Goal: Task Accomplishment & Management: Use online tool/utility

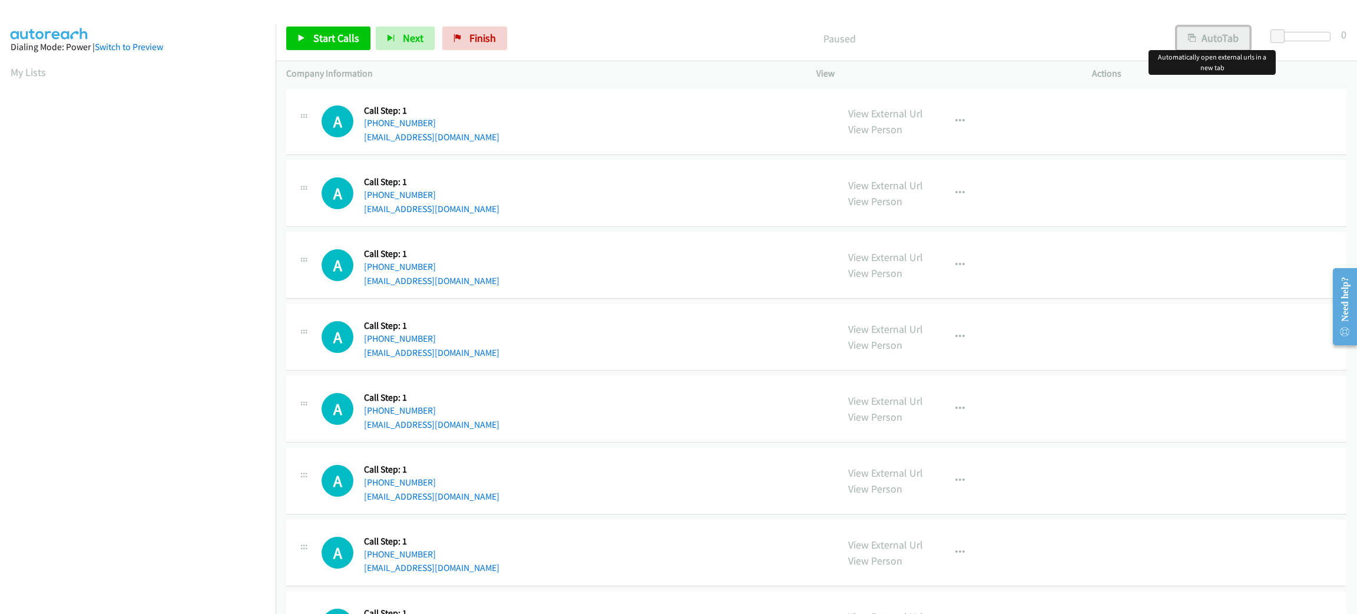
click at [1225, 32] on button "AutoTab" at bounding box center [1213, 39] width 73 height 24
click at [1285, 32] on span at bounding box center [1281, 36] width 14 height 14
click at [1282, 35] on span at bounding box center [1279, 36] width 14 height 14
click at [303, 38] on icon at bounding box center [301, 39] width 8 height 8
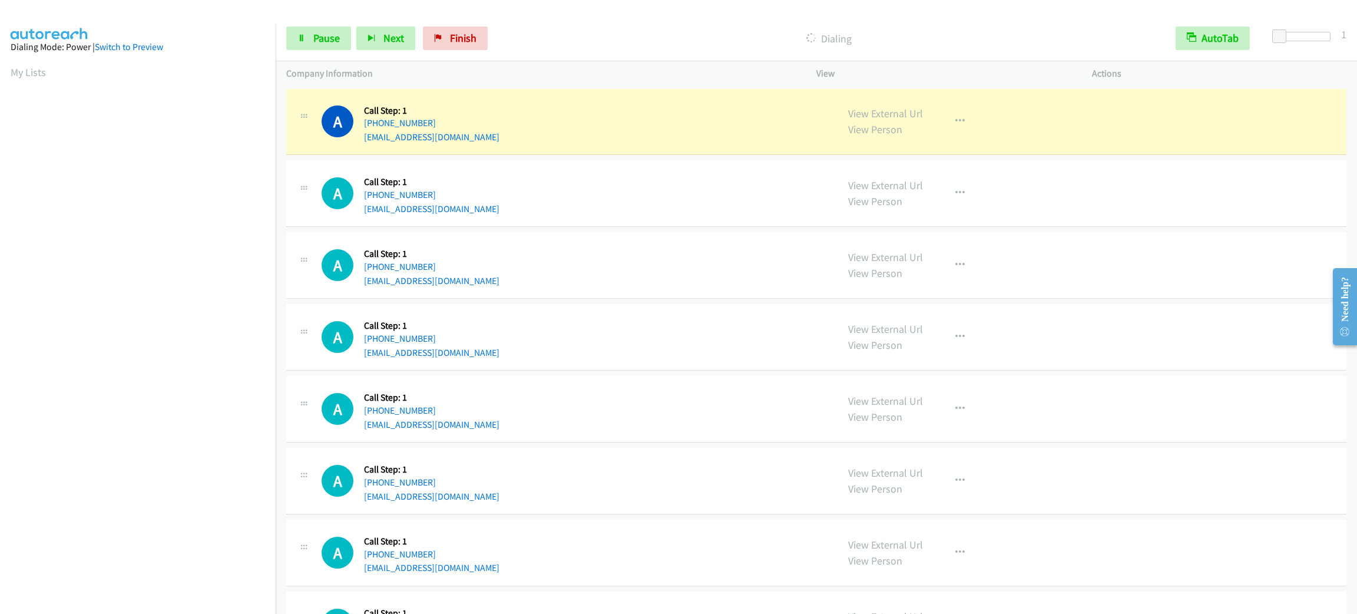
scroll to position [51, 0]
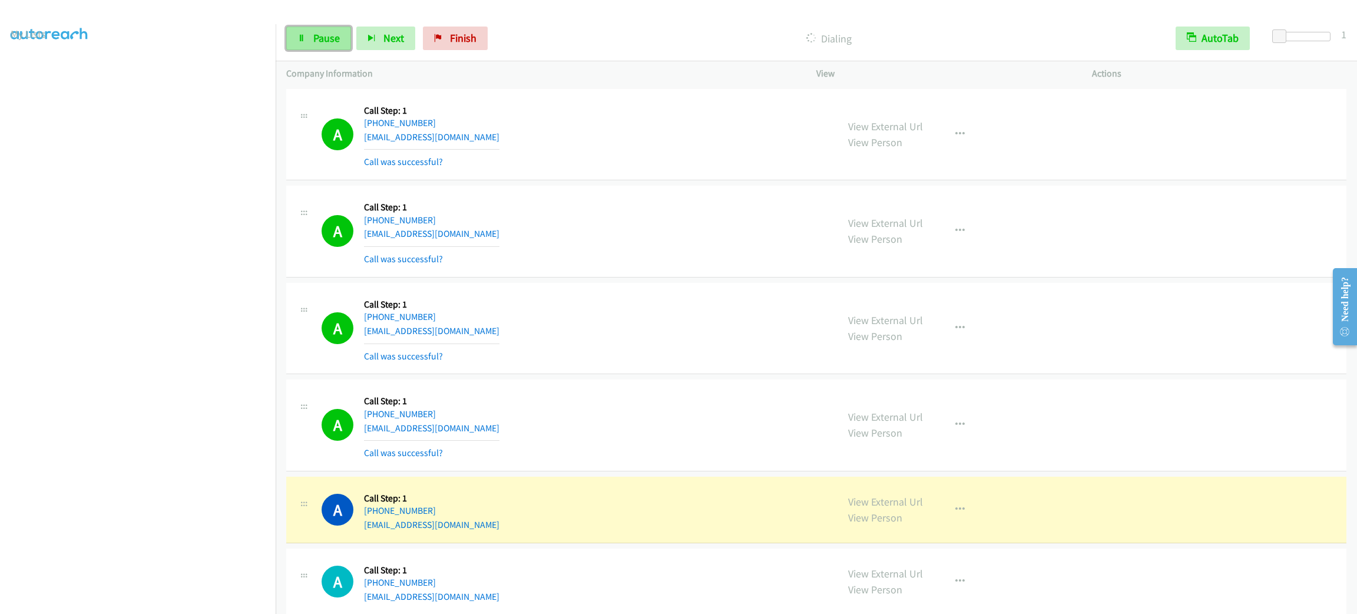
click at [335, 38] on span "Pause" at bounding box center [326, 38] width 27 height 14
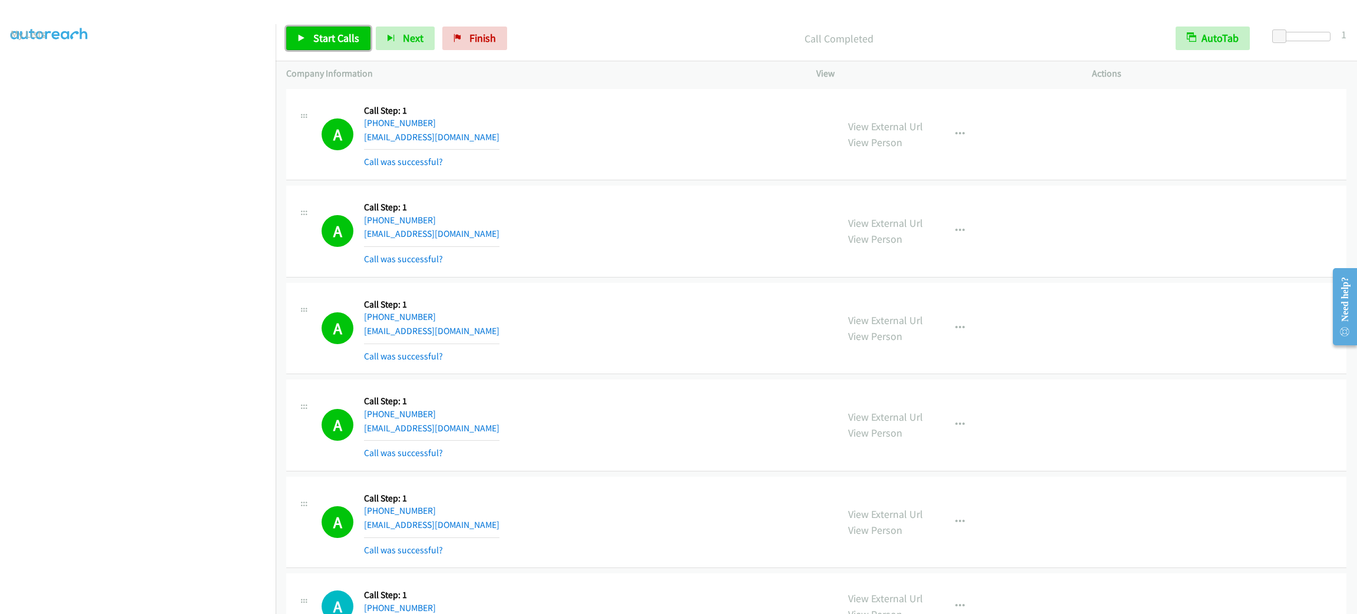
click at [344, 44] on span "Start Calls" at bounding box center [336, 38] width 46 height 14
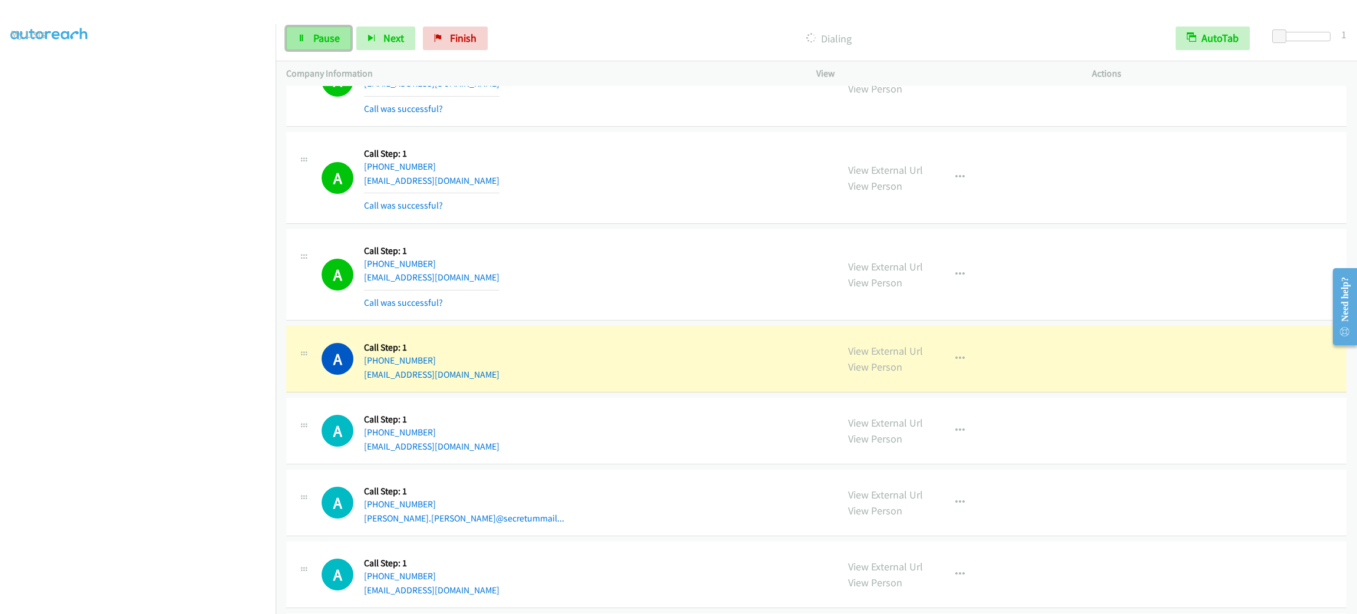
click at [324, 35] on span "Pause" at bounding box center [326, 38] width 27 height 14
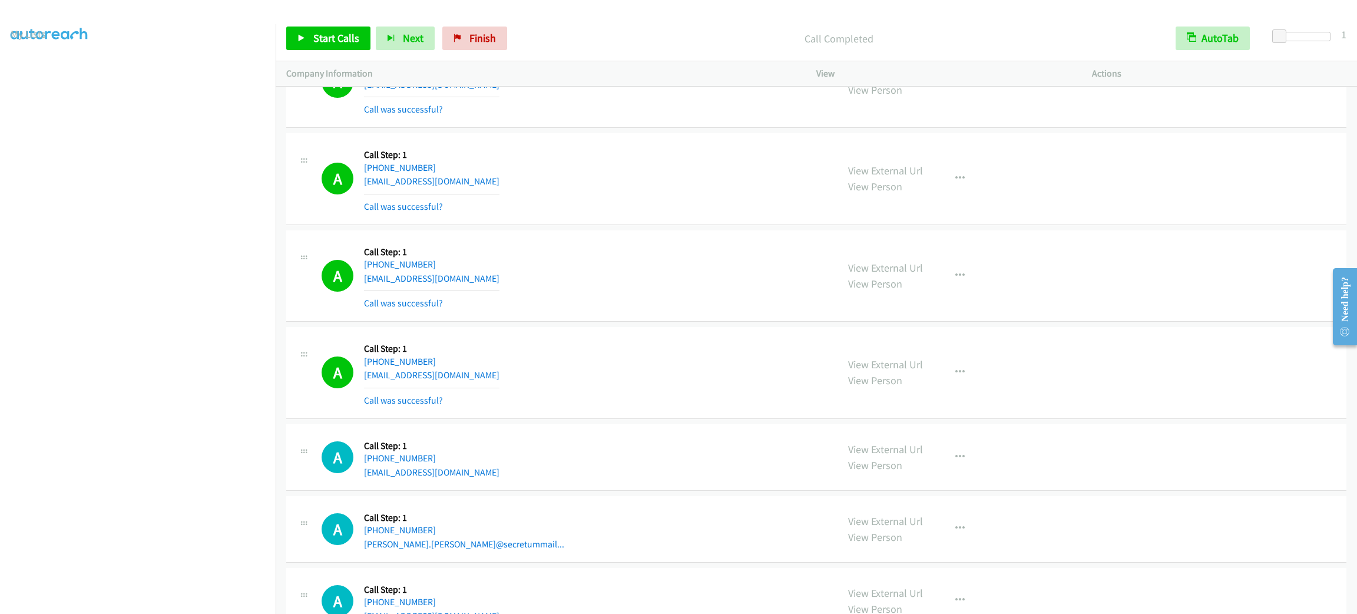
click at [669, 229] on td "A Callback Scheduled Call Step: 1 America/New_York [PHONE_NUMBER] [EMAIL_ADDRES…" at bounding box center [816, 275] width 1081 height 97
click at [666, 201] on div "A Callback Scheduled Call Step: 1 America/New_York [PHONE_NUMBER] [EMAIL_ADDRES…" at bounding box center [574, 179] width 505 height 70
drag, startPoint x: 540, startPoint y: 125, endPoint x: 524, endPoint y: 115, distance: 19.1
click at [540, 125] on div "A Callback Scheduled Call Step: 1 America/New_York [PHONE_NUMBER] [EMAIL_ADDRES…" at bounding box center [816, 82] width 1060 height 92
click at [342, 37] on span "Start Calls" at bounding box center [336, 38] width 46 height 14
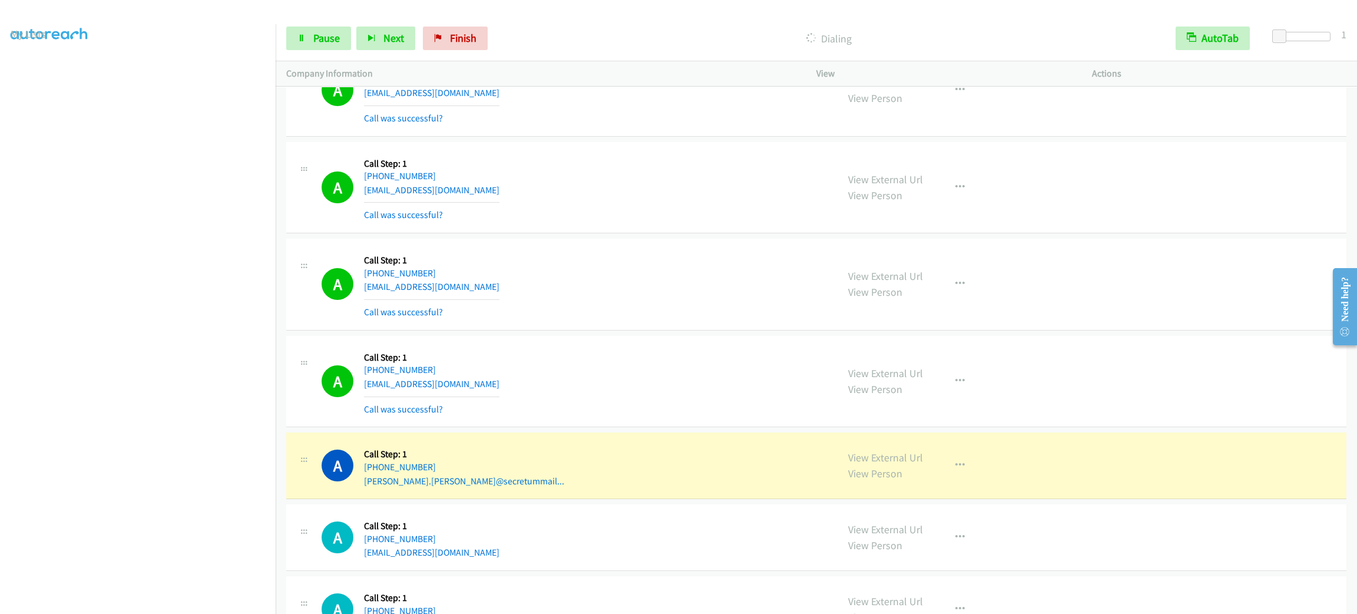
scroll to position [795, 0]
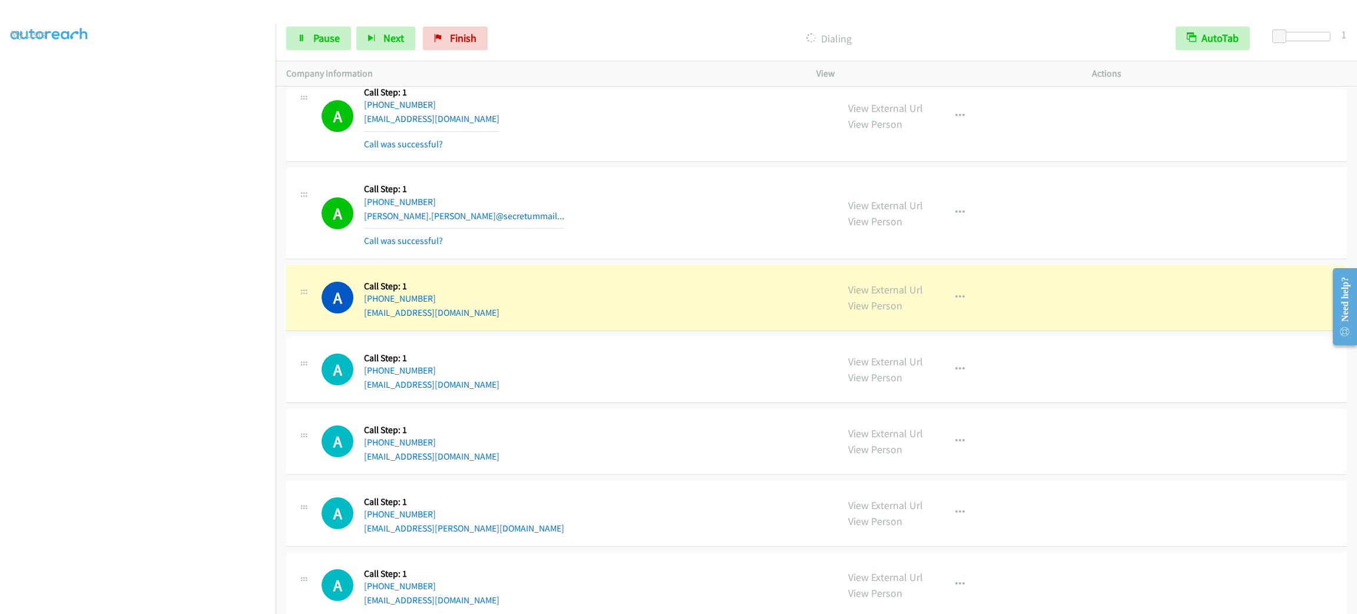
click at [144, 603] on aside "Dialing Mode: Power | Switch to Preview My Lists" at bounding box center [138, 312] width 276 height 652
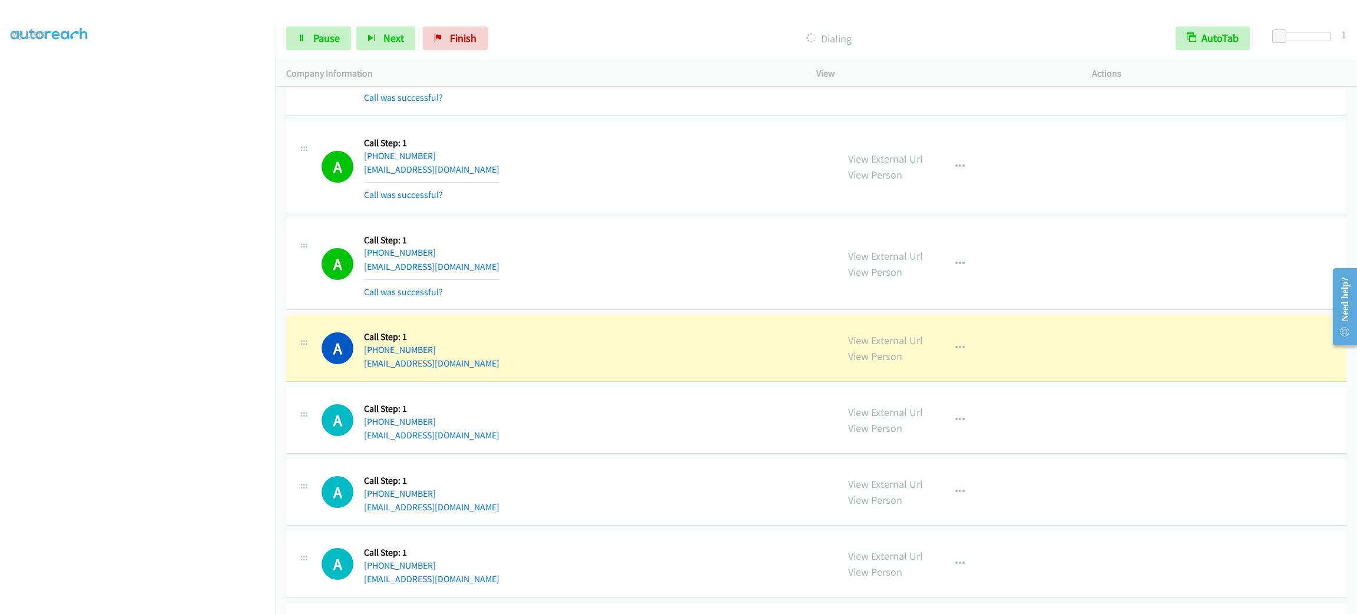
scroll to position [1502, 0]
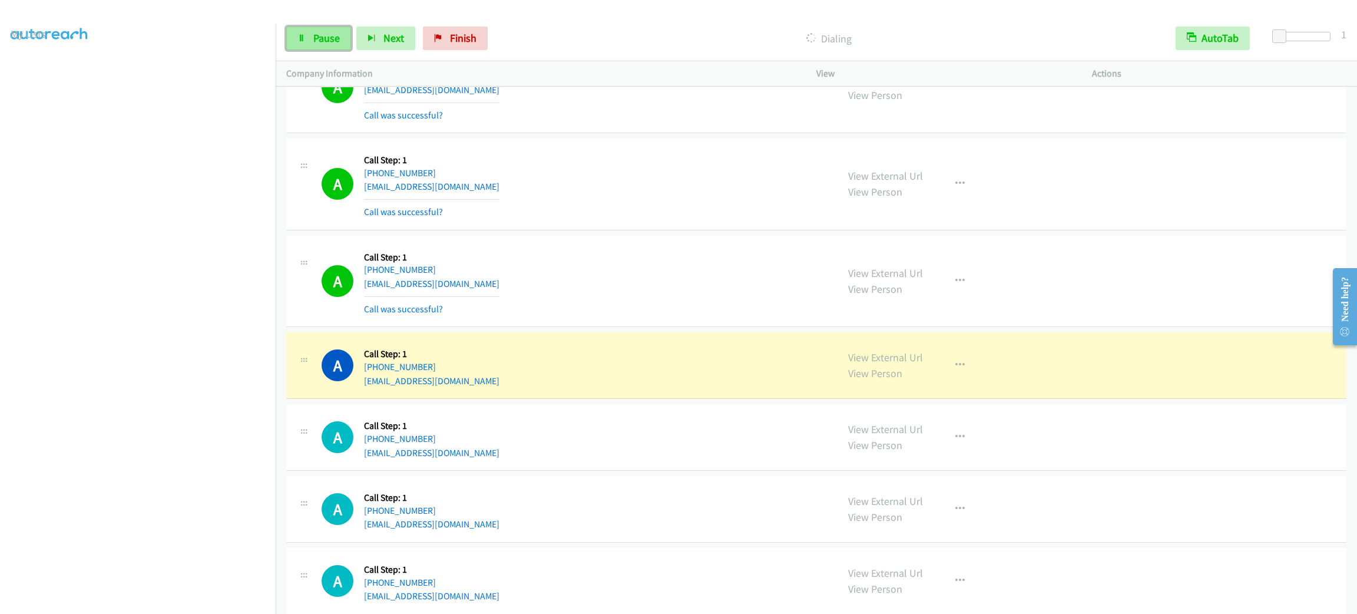
click at [306, 48] on link "Pause" at bounding box center [318, 39] width 65 height 24
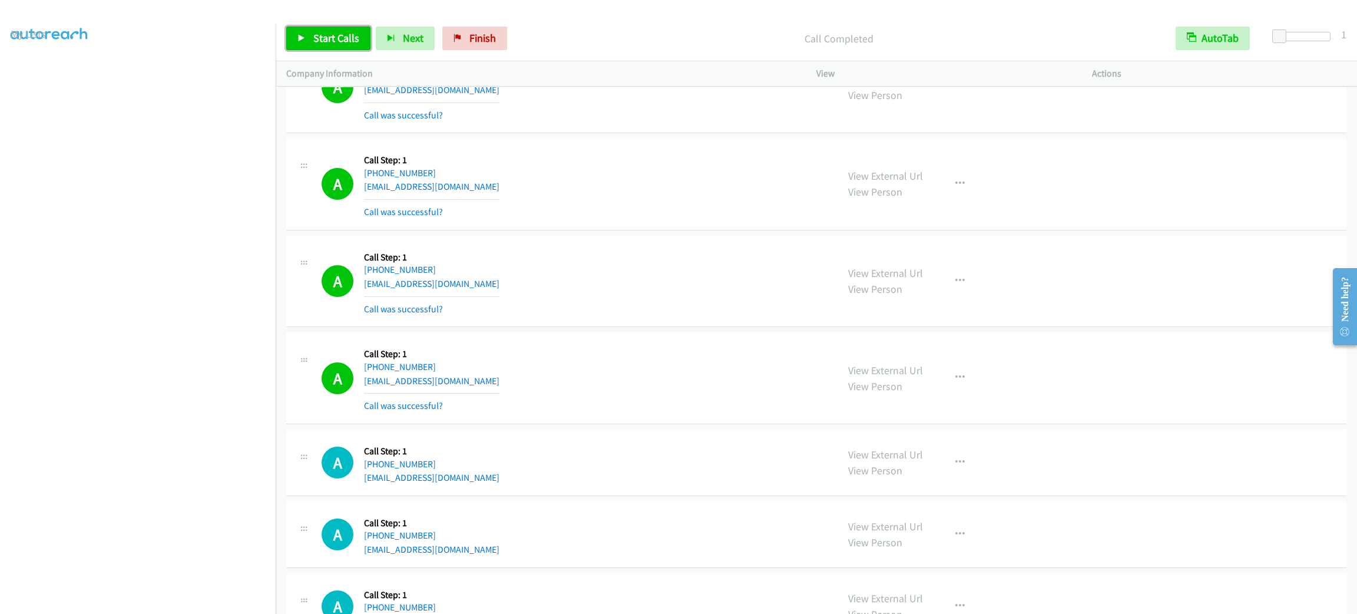
click at [353, 32] on span "Start Calls" at bounding box center [336, 38] width 46 height 14
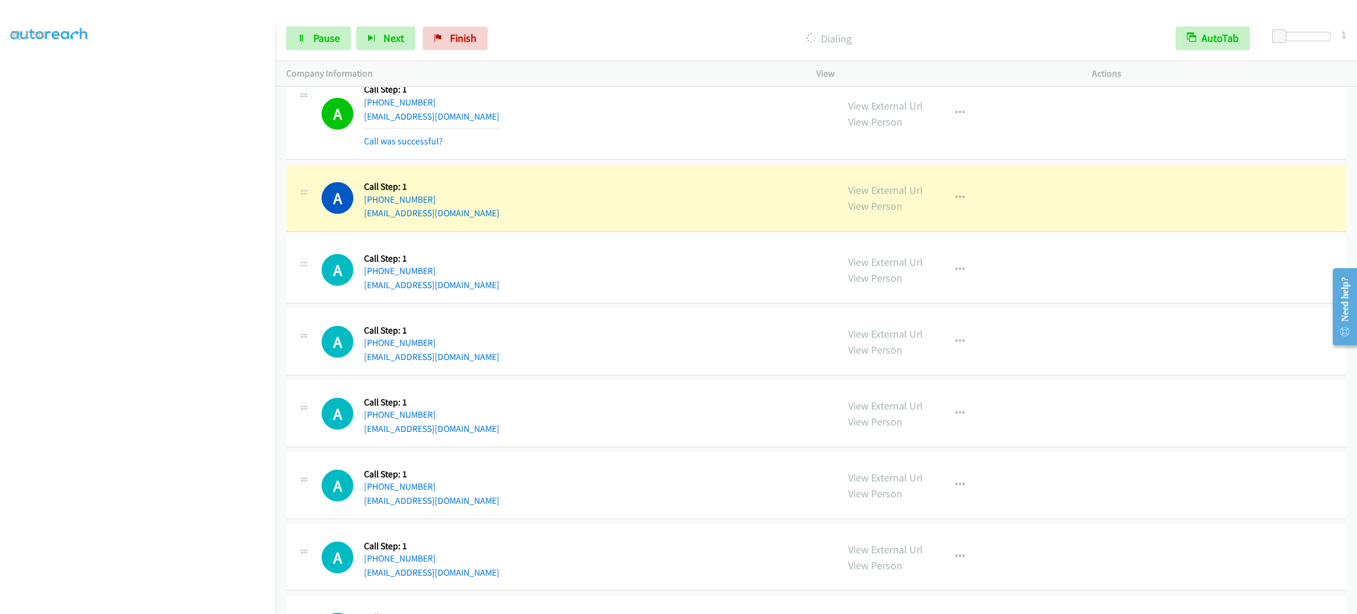
scroll to position [1855, 0]
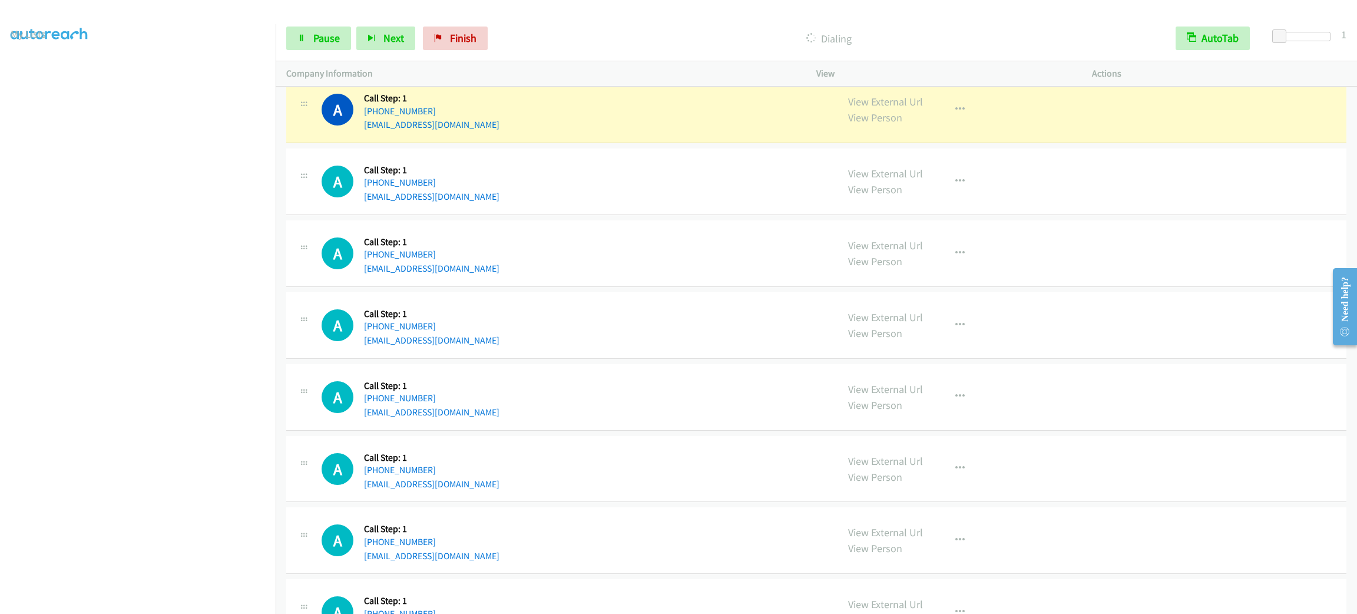
click at [971, 124] on div "View External Url View Person View External Url Email Schedule/Manage Callback …" at bounding box center [981, 109] width 286 height 45
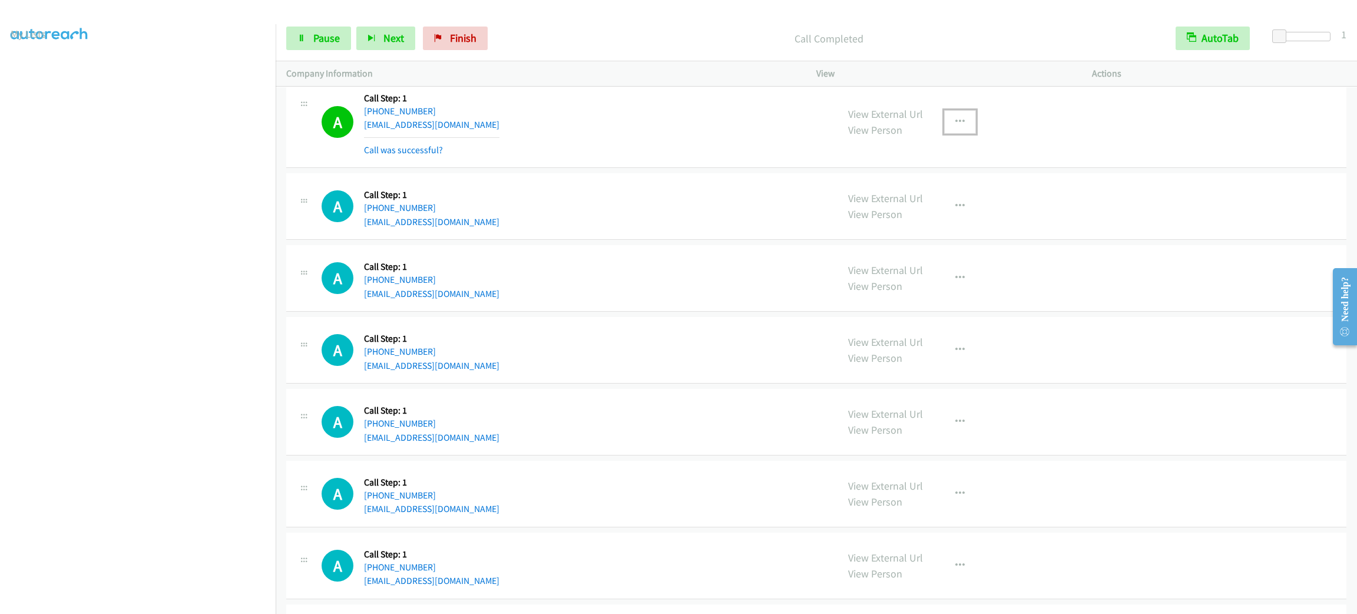
click at [964, 124] on button "button" at bounding box center [960, 122] width 32 height 24
click at [928, 228] on link "Add to do not call list" at bounding box center [897, 223] width 157 height 24
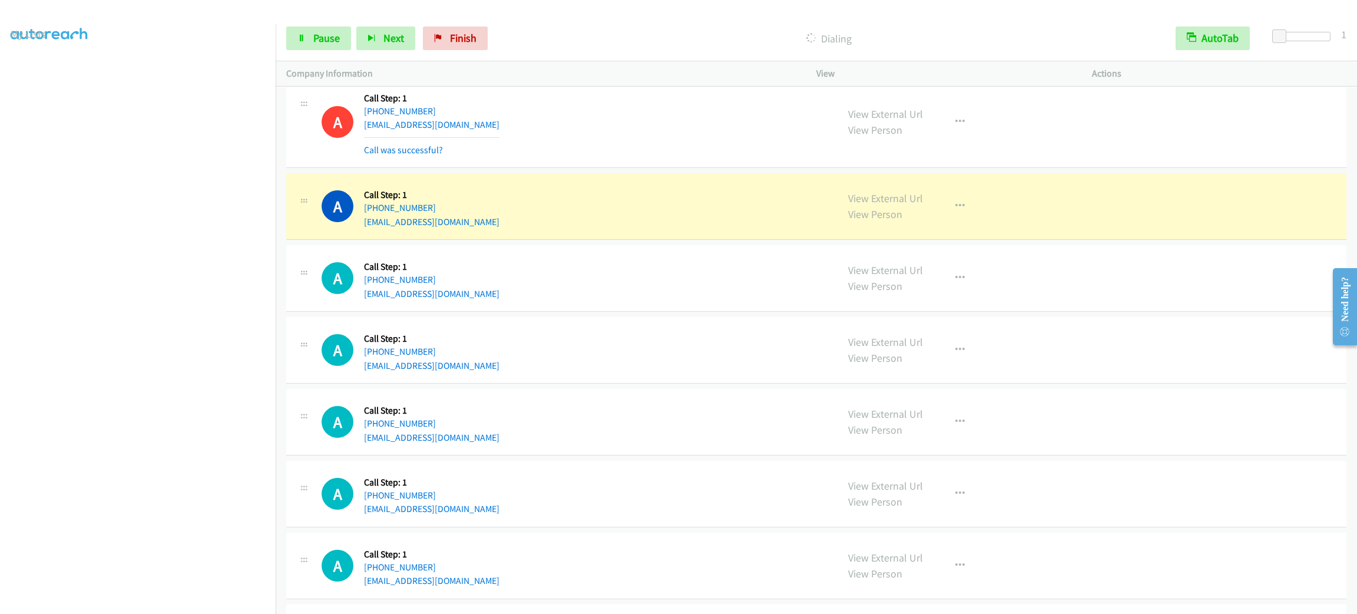
scroll to position [1943, 0]
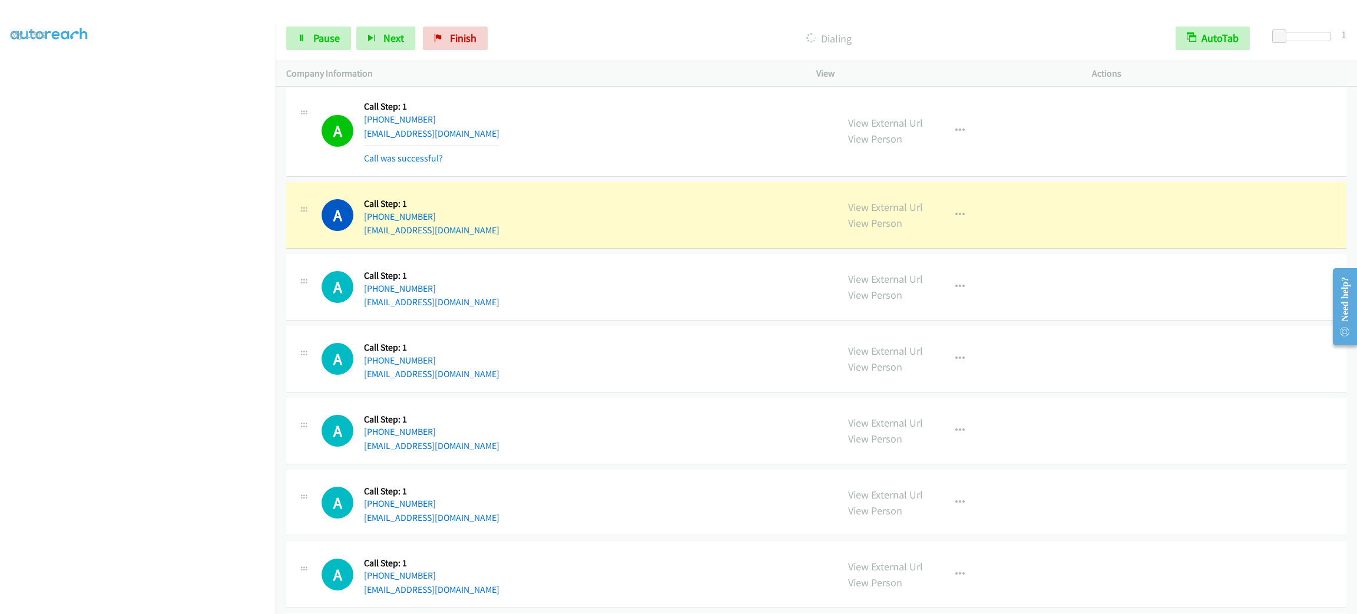
click at [973, 232] on div "View External Url View Person View External Url Email Schedule/Manage Callback …" at bounding box center [981, 215] width 286 height 45
click at [948, 226] on button "button" at bounding box center [960, 215] width 32 height 24
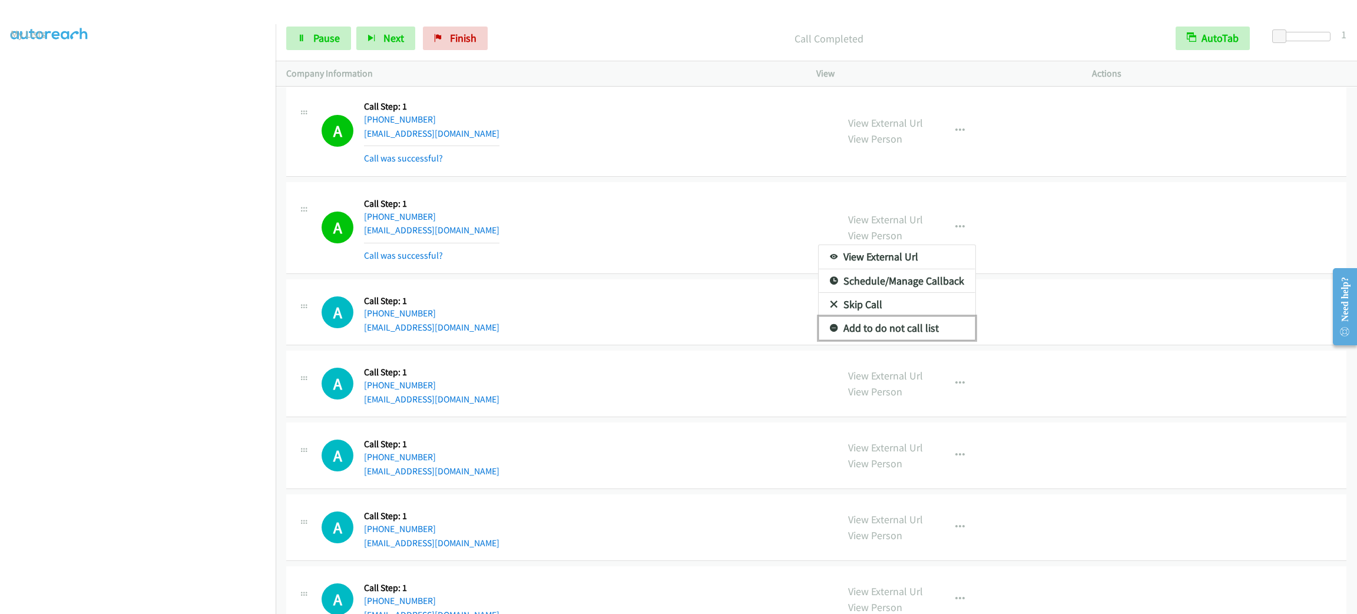
click at [899, 330] on link "Add to do not call list" at bounding box center [897, 328] width 157 height 24
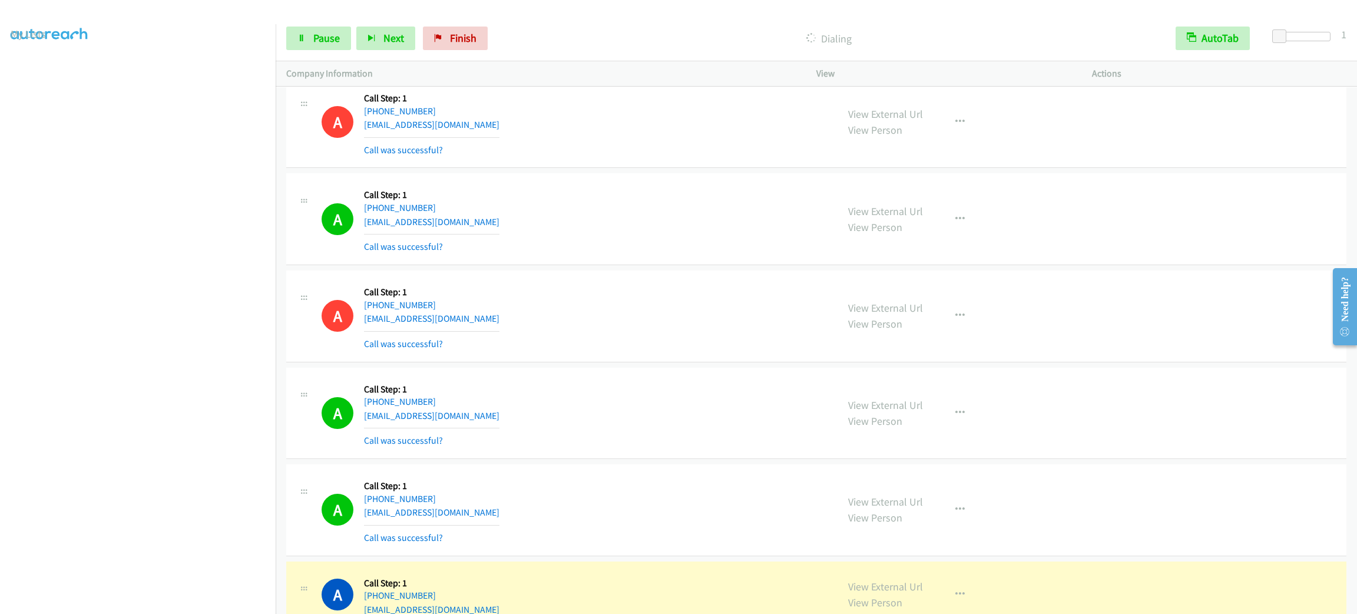
scroll to position [2208, 0]
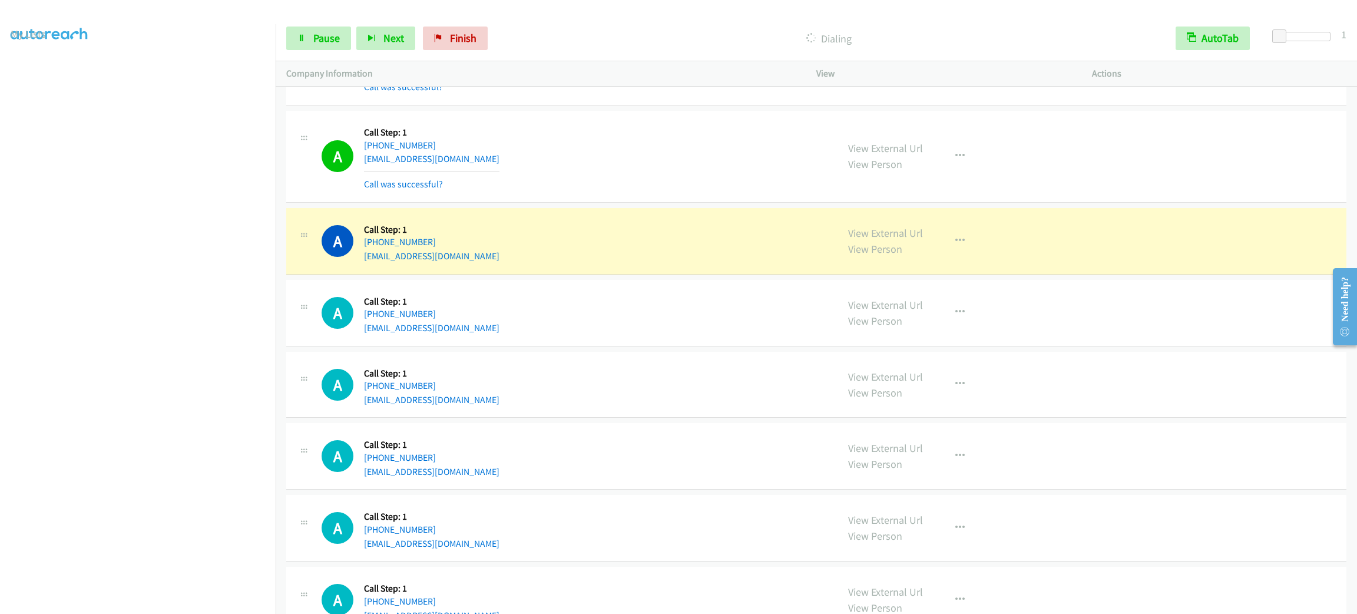
click at [158, 601] on section at bounding box center [138, 334] width 254 height 564
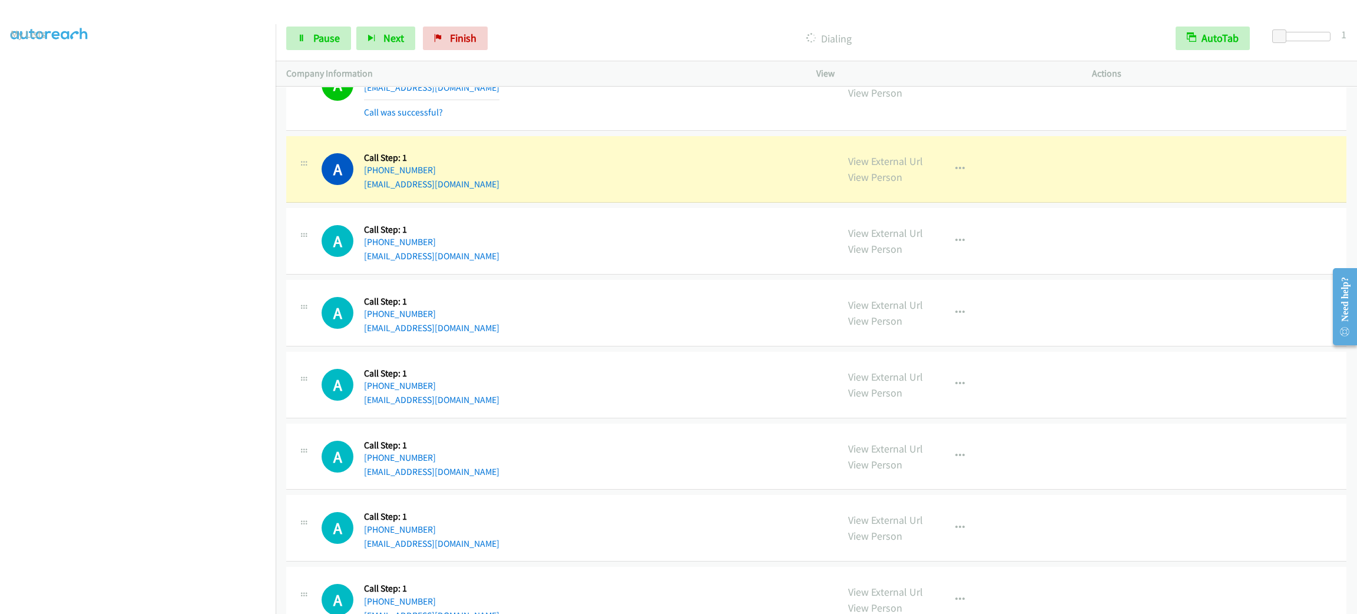
scroll to position [2562, 0]
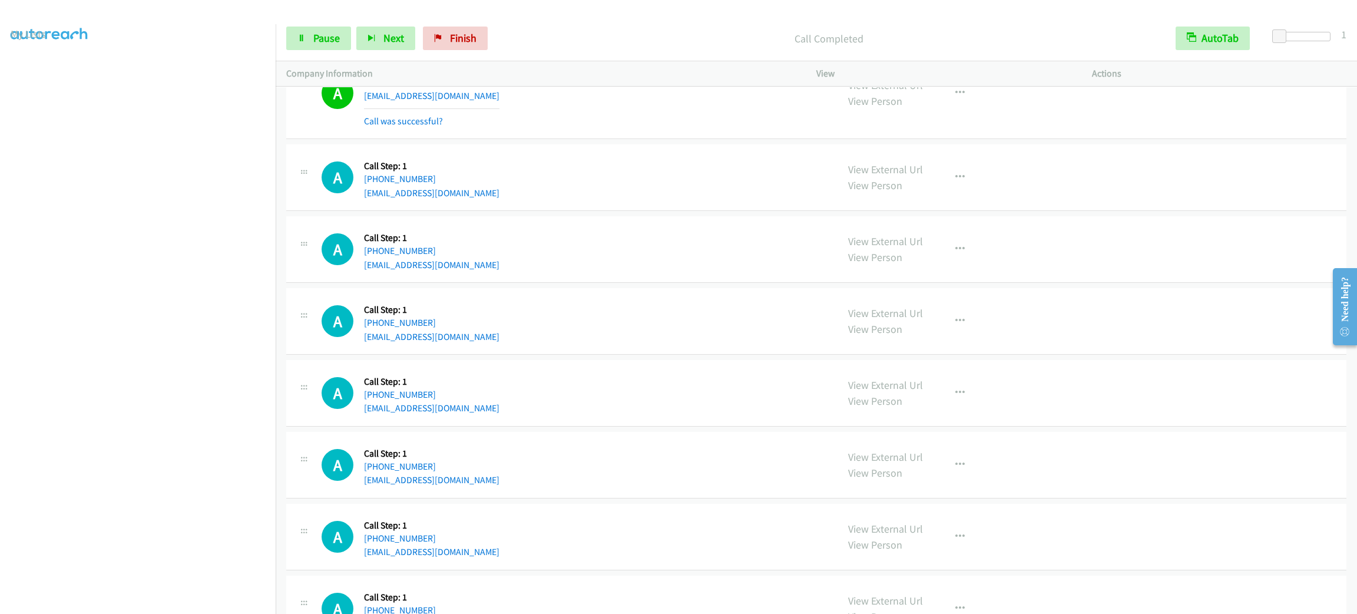
click at [955, 111] on div "View External Url View Person View External Url Email Schedule/Manage Callback …" at bounding box center [981, 93] width 286 height 70
click at [955, 105] on button "button" at bounding box center [960, 93] width 32 height 24
click at [931, 192] on link "Add to do not call list" at bounding box center [897, 194] width 157 height 24
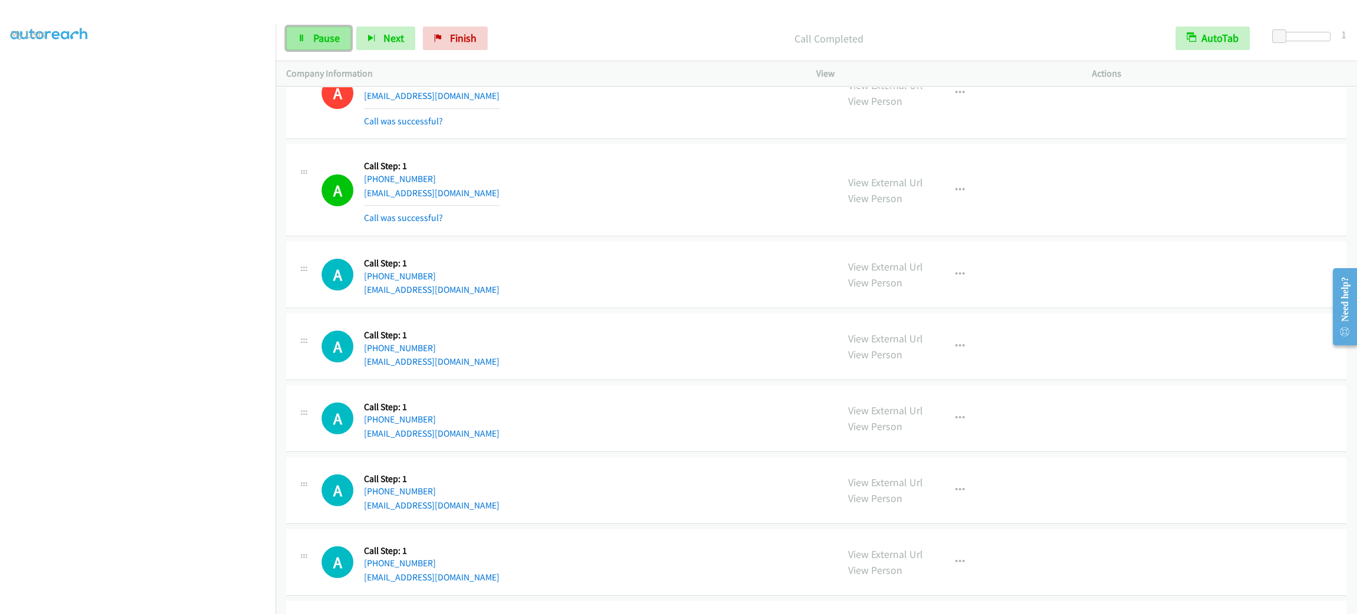
click at [302, 37] on icon at bounding box center [301, 39] width 8 height 8
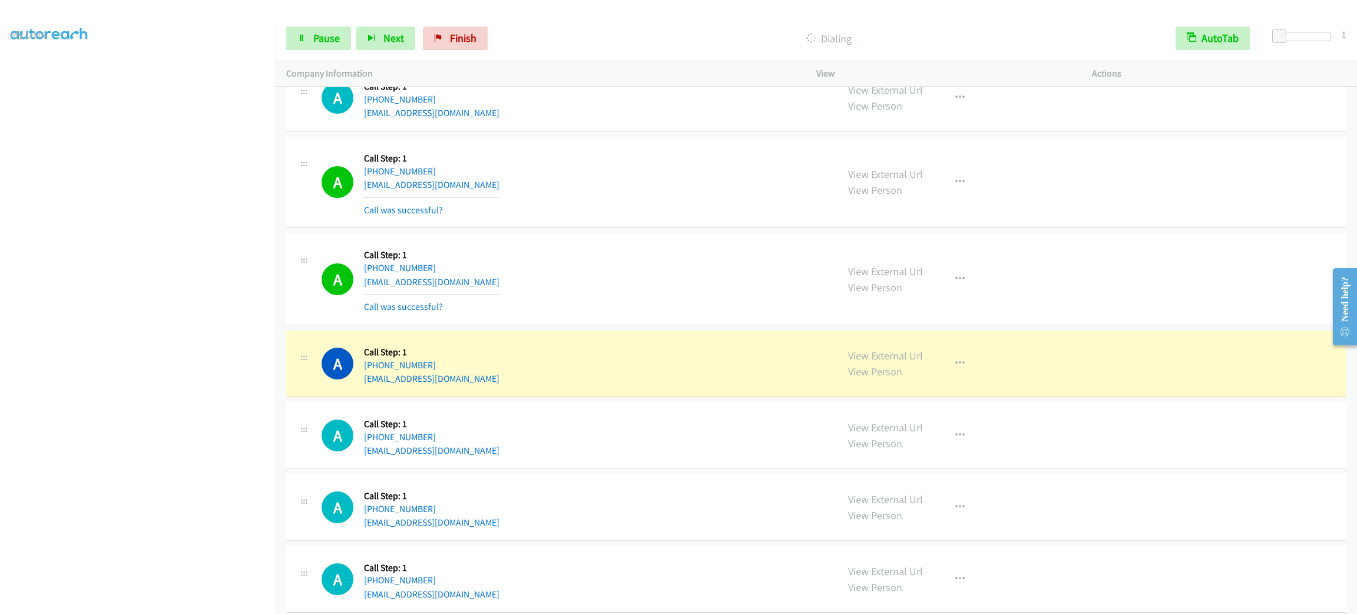
scroll to position [2916, 0]
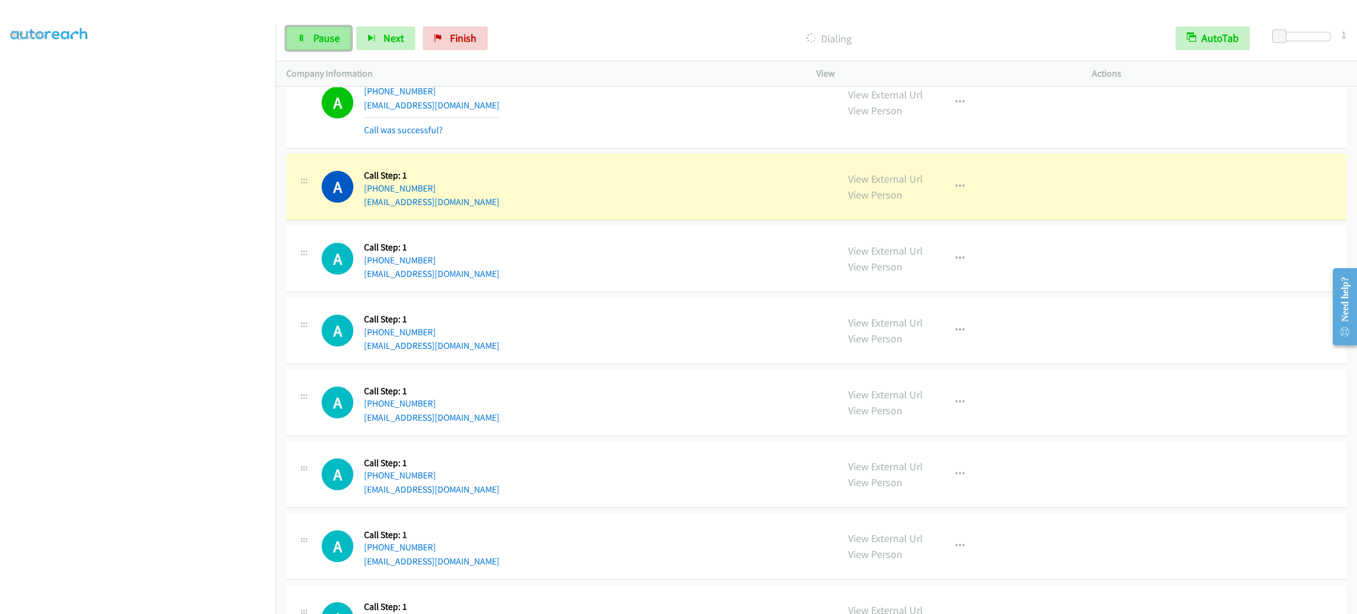
click at [349, 44] on link "Pause" at bounding box center [318, 39] width 65 height 24
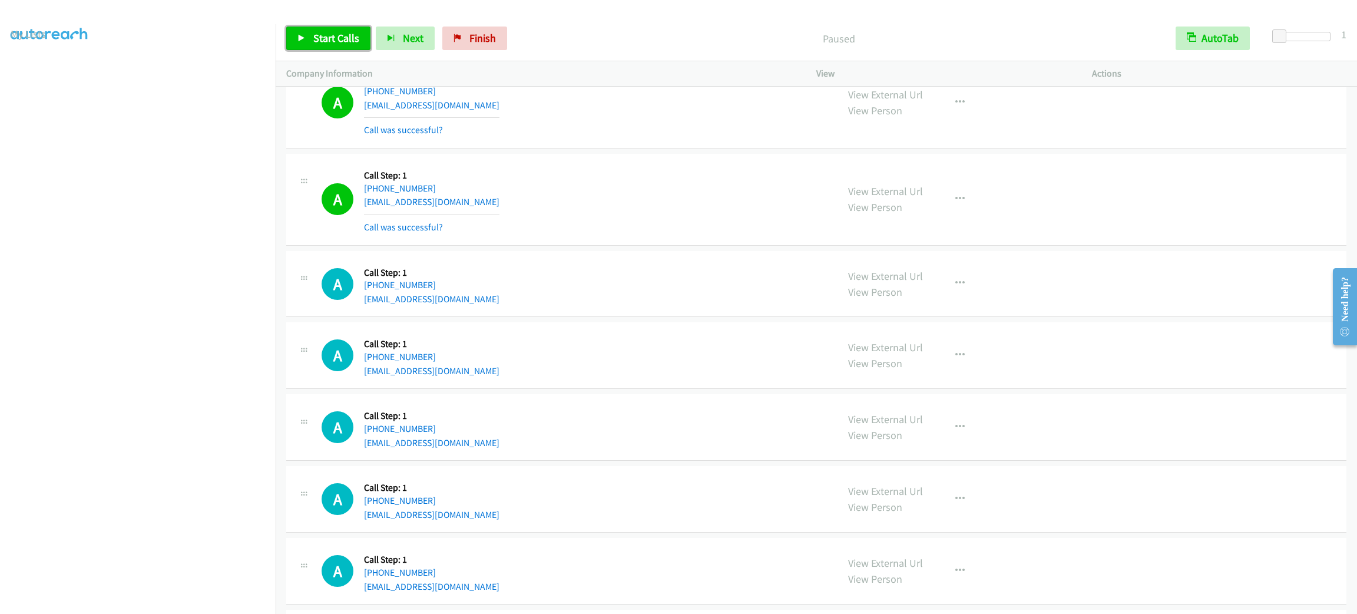
click at [349, 44] on link "Start Calls" at bounding box center [328, 39] width 84 height 24
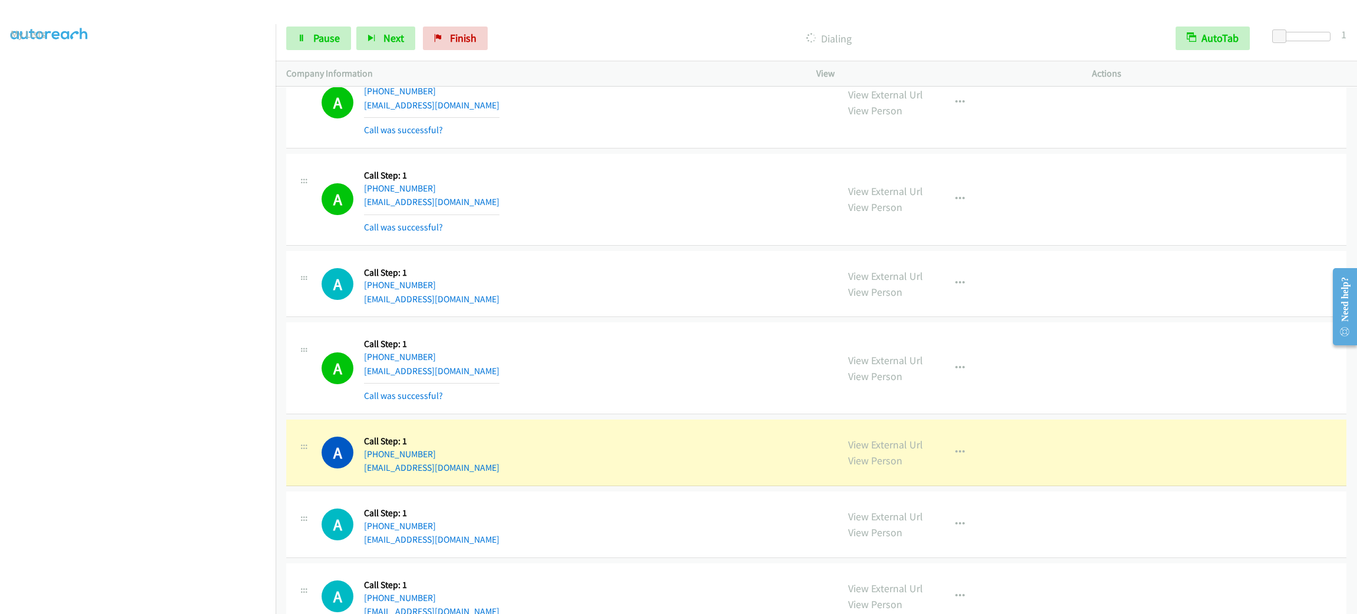
scroll to position [3269, 0]
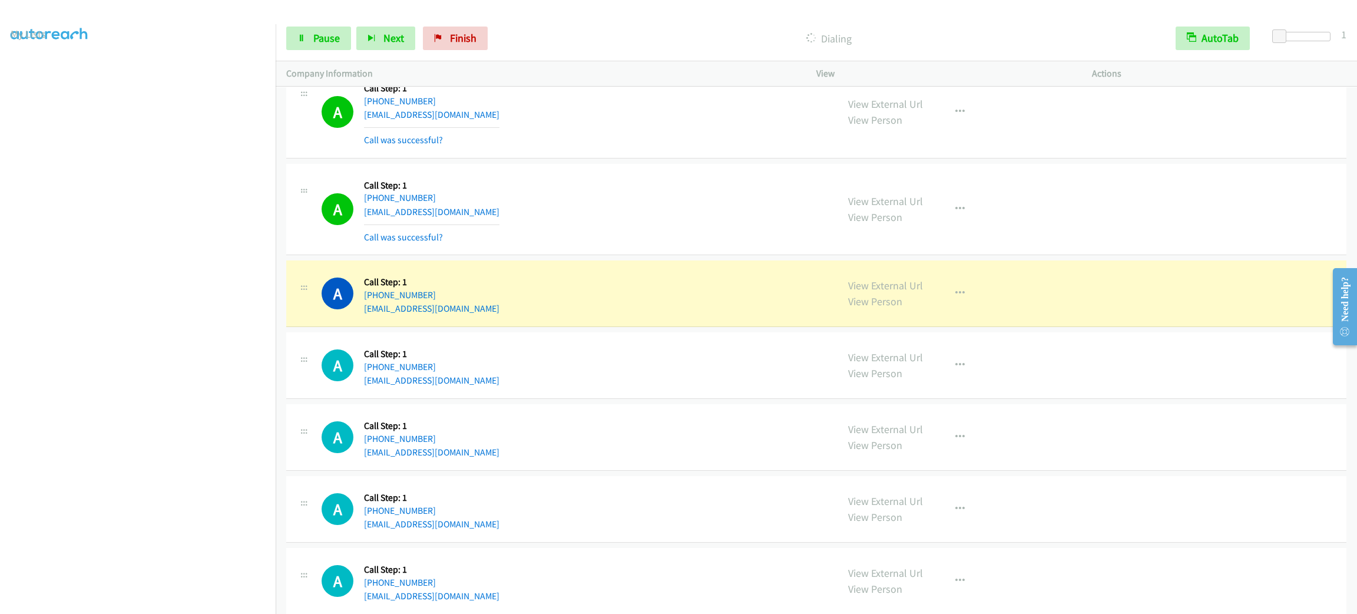
click at [682, 290] on div "A Callback Scheduled Call Step: 1 [GEOGRAPHIC_DATA]/[GEOGRAPHIC_DATA] [PHONE_NU…" at bounding box center [574, 293] width 505 height 45
click at [960, 305] on button "button" at bounding box center [960, 294] width 32 height 24
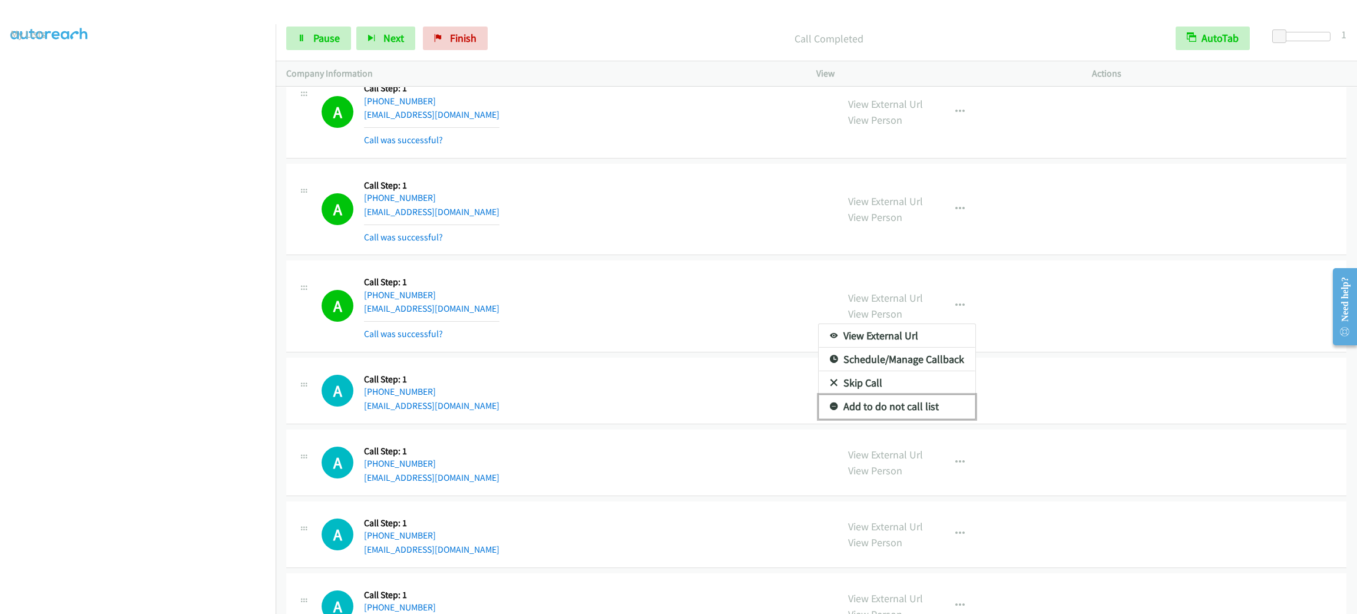
click at [920, 416] on link "Add to do not call list" at bounding box center [897, 407] width 157 height 24
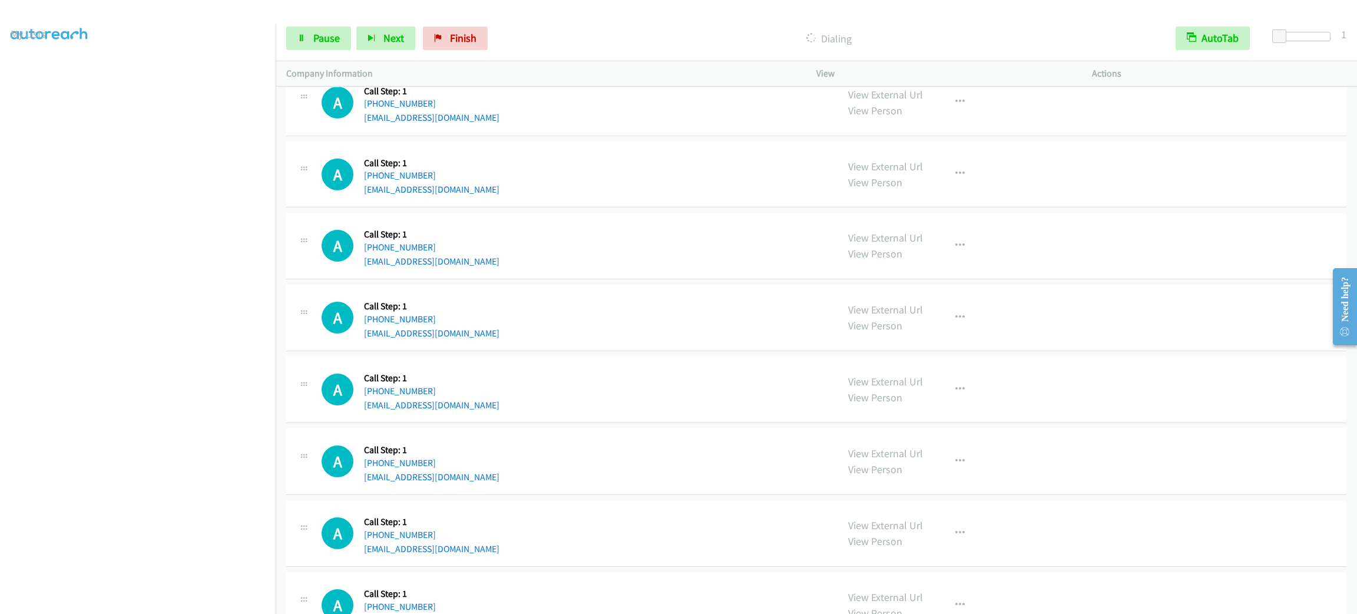
scroll to position [4332, 0]
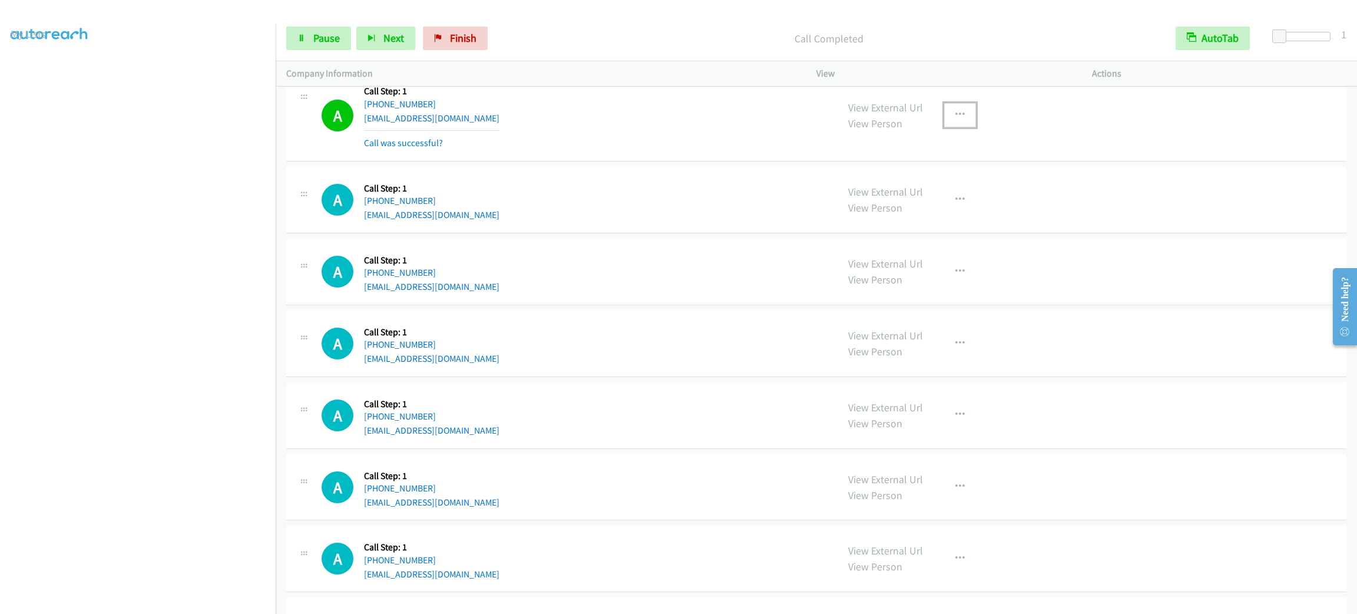
click at [955, 120] on icon "button" at bounding box center [959, 114] width 9 height 9
click at [938, 227] on link "Add to do not call list" at bounding box center [897, 216] width 157 height 24
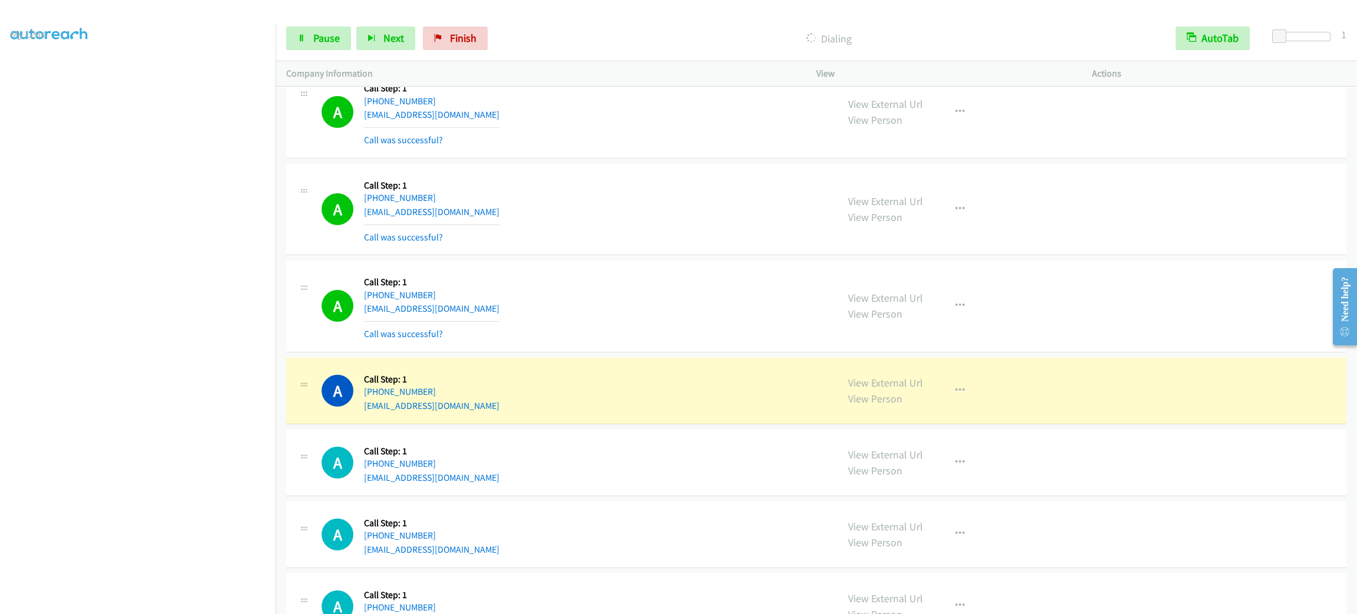
scroll to position [4996, 0]
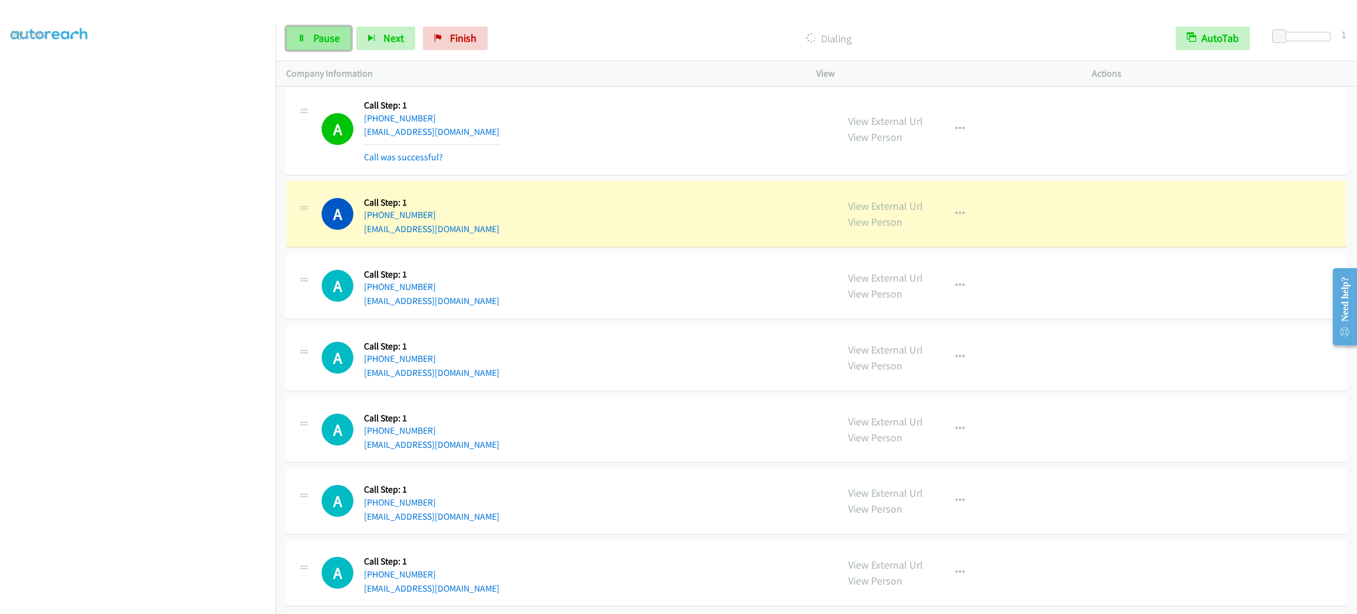
click at [337, 41] on span "Pause" at bounding box center [326, 38] width 27 height 14
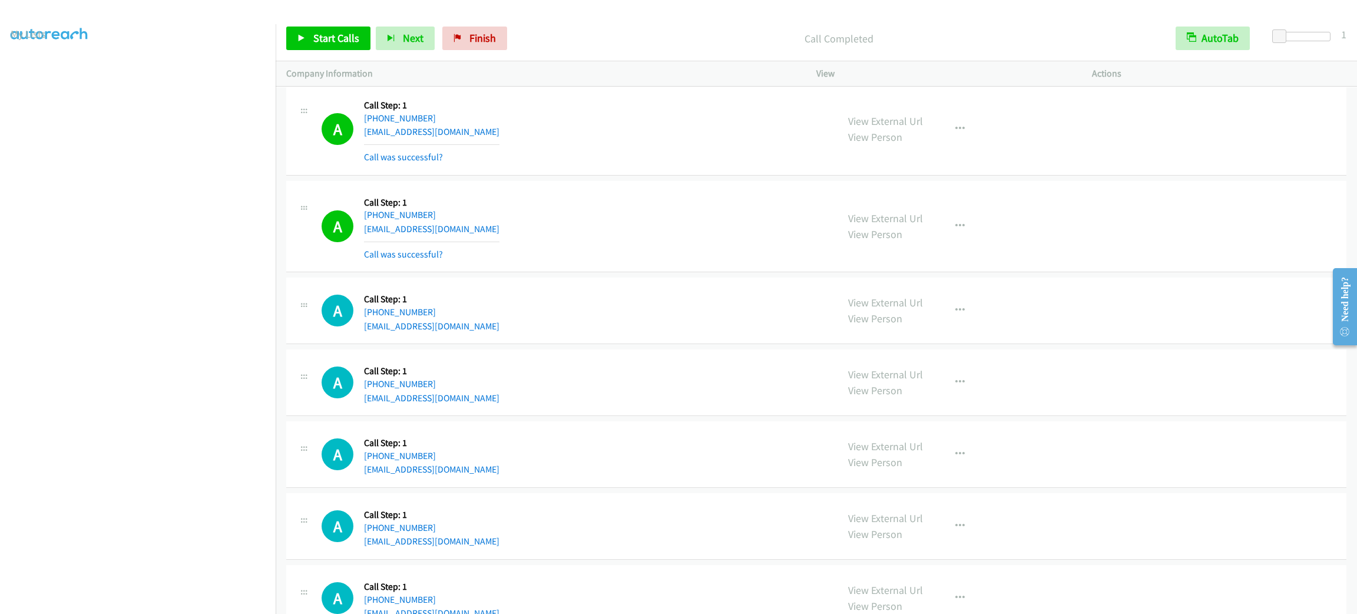
click at [687, 198] on div "A Callback Scheduled Call Step: 1 America/New_York [PHONE_NUMBER] [EMAIL_ADDRES…" at bounding box center [816, 227] width 1060 height 92
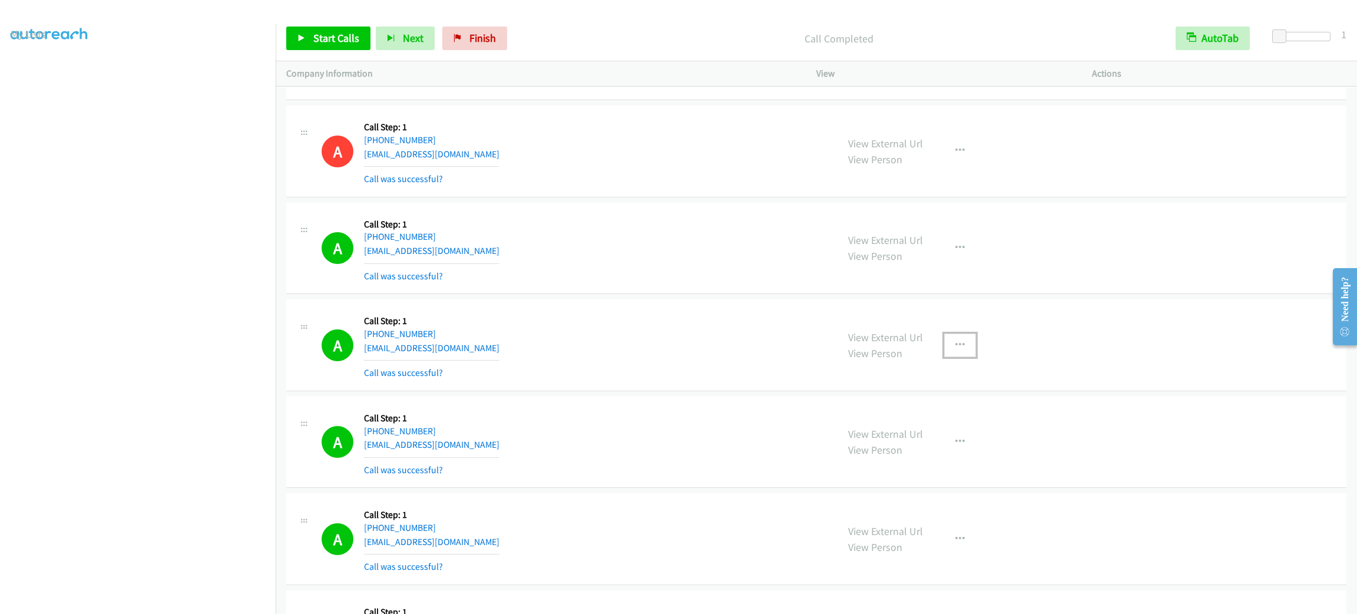
click at [955, 350] on icon "button" at bounding box center [959, 344] width 9 height 9
click at [929, 458] on link "Add to do not call list" at bounding box center [897, 446] width 157 height 24
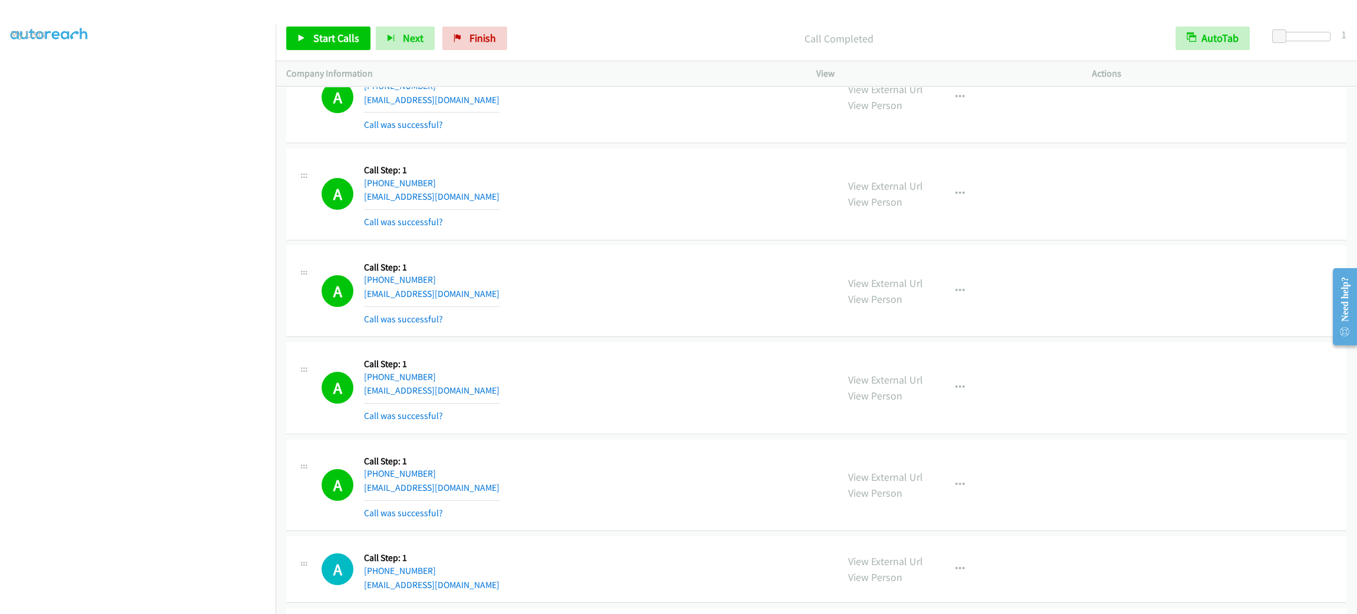
scroll to position [5003, 0]
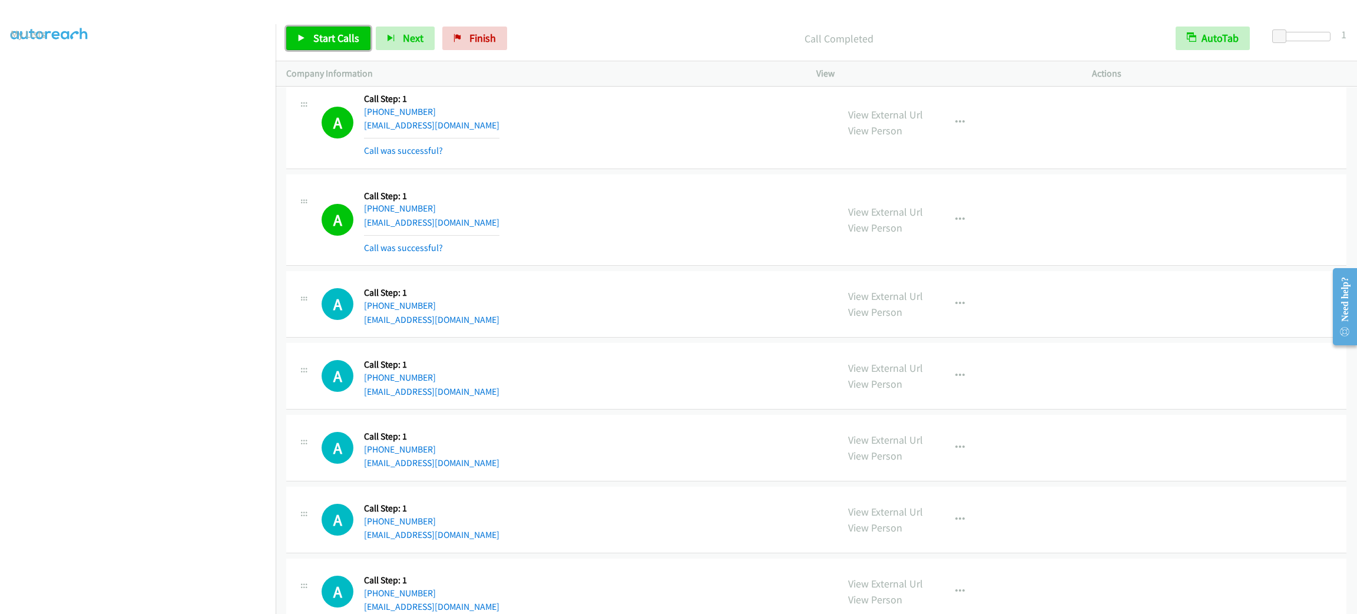
click at [333, 32] on span "Start Calls" at bounding box center [336, 38] width 46 height 14
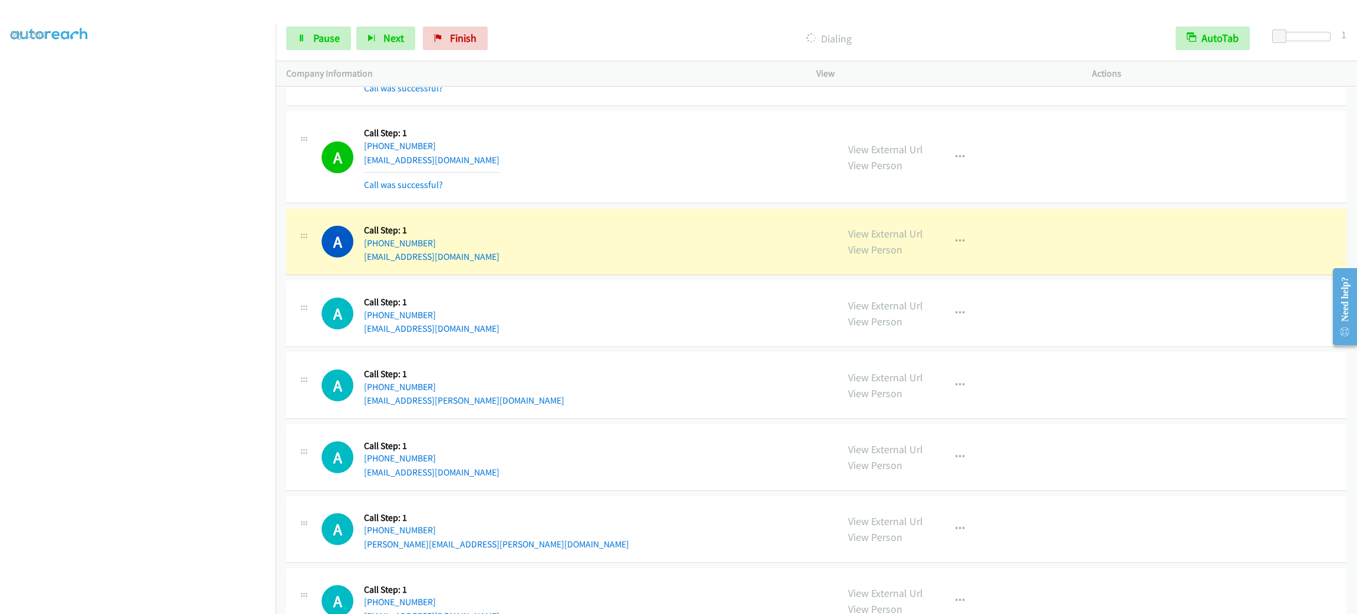
scroll to position [5445, 0]
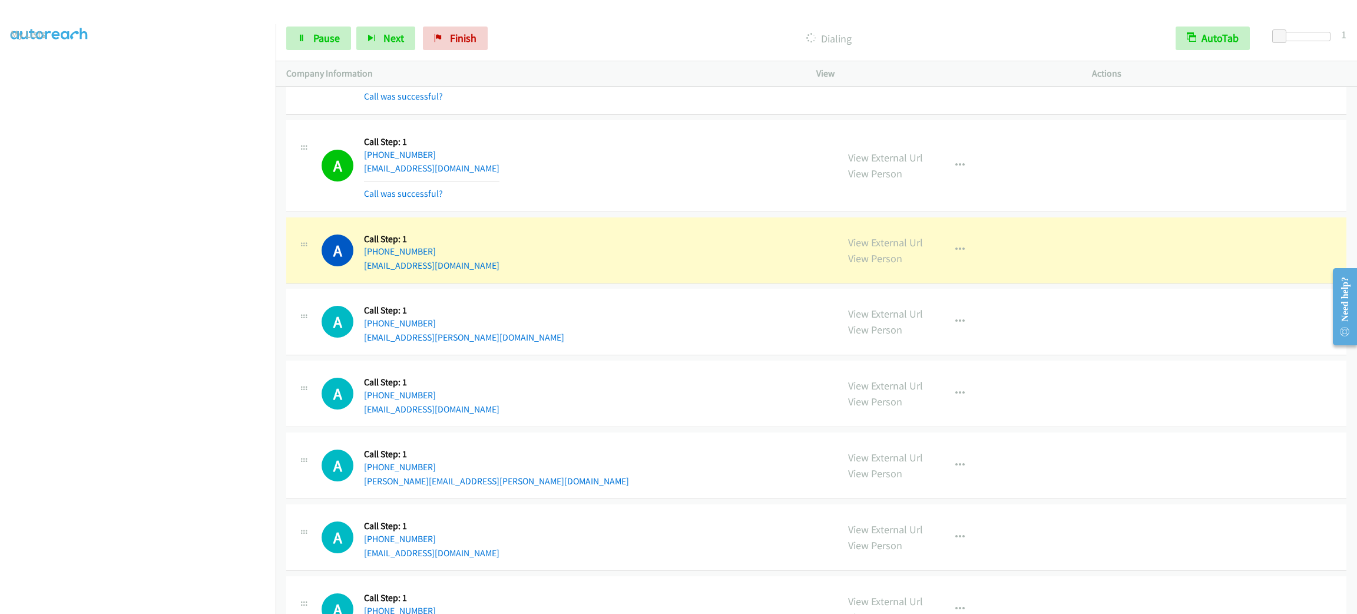
click at [951, 164] on div "View External Url View Person View External Url Email Schedule/Manage Callback …" at bounding box center [981, 166] width 286 height 70
click at [955, 171] on button "button" at bounding box center [960, 166] width 32 height 24
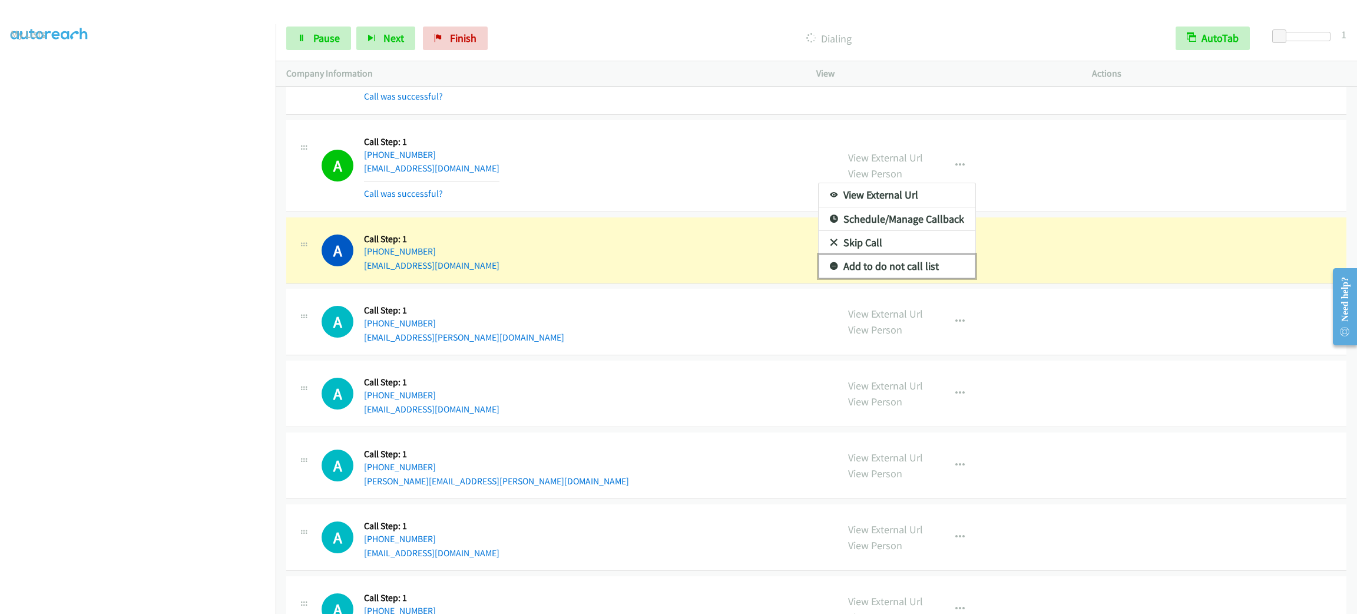
click at [942, 277] on link "Add to do not call list" at bounding box center [897, 266] width 157 height 24
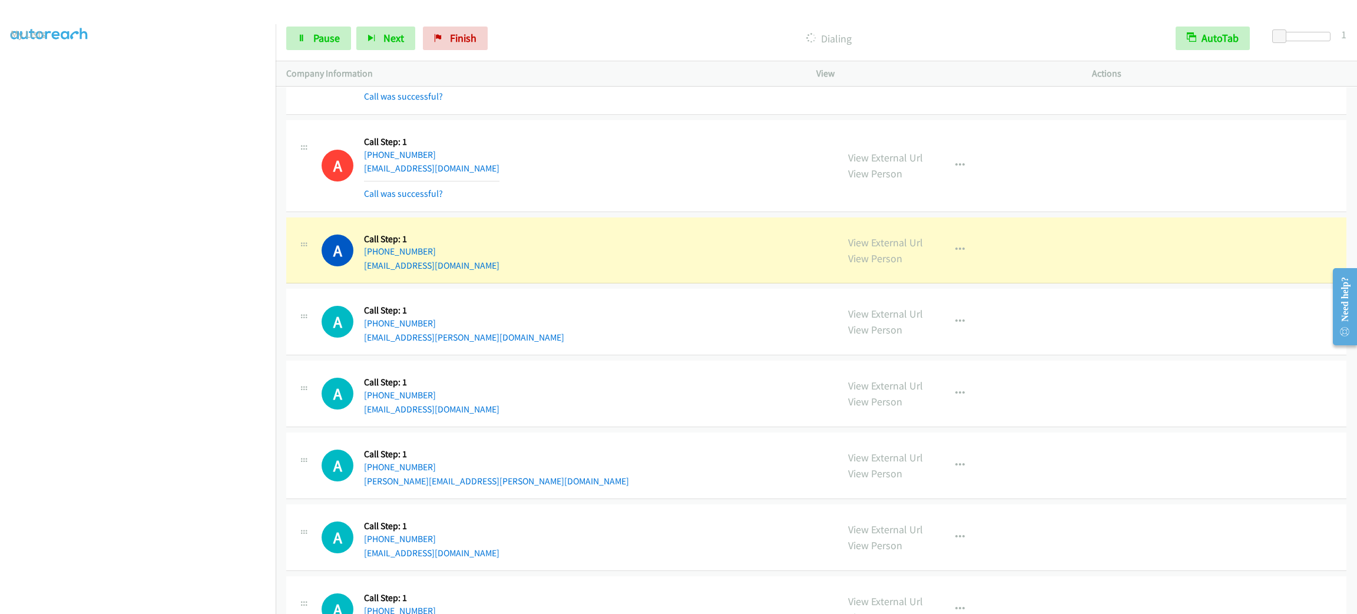
click at [618, 317] on div "A Callback Scheduled Call Step: 1 America/New_York [PHONE_NUMBER] [EMAIL_ADDRES…" at bounding box center [574, 321] width 505 height 45
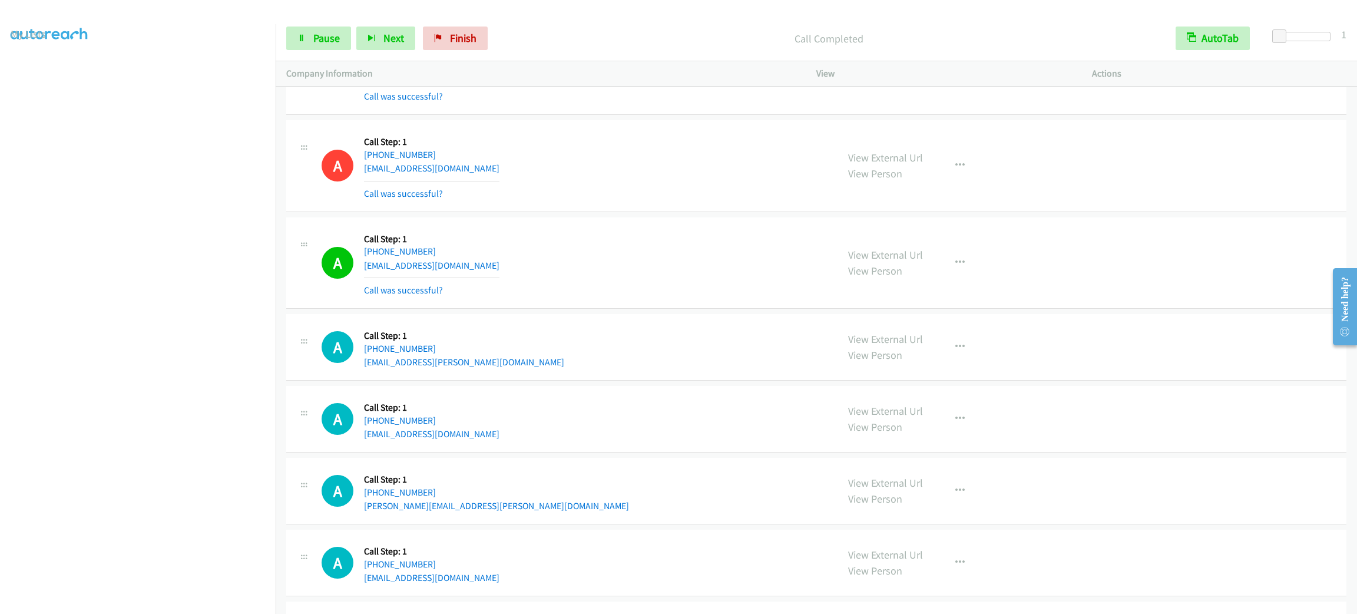
click at [971, 260] on div "View External Url View Person View External Url Email Schedule/Manage Callback …" at bounding box center [981, 263] width 286 height 70
click at [955, 267] on icon "button" at bounding box center [959, 262] width 9 height 9
click at [931, 375] on link "Add to do not call list" at bounding box center [897, 364] width 157 height 24
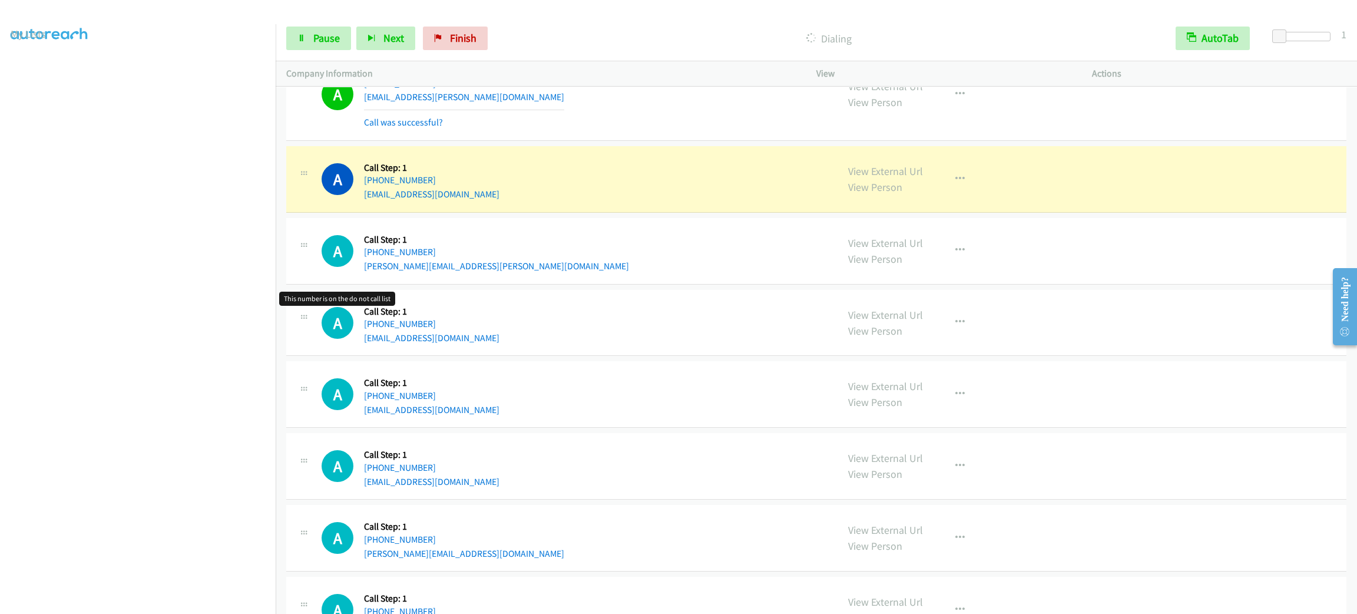
scroll to position [5798, 0]
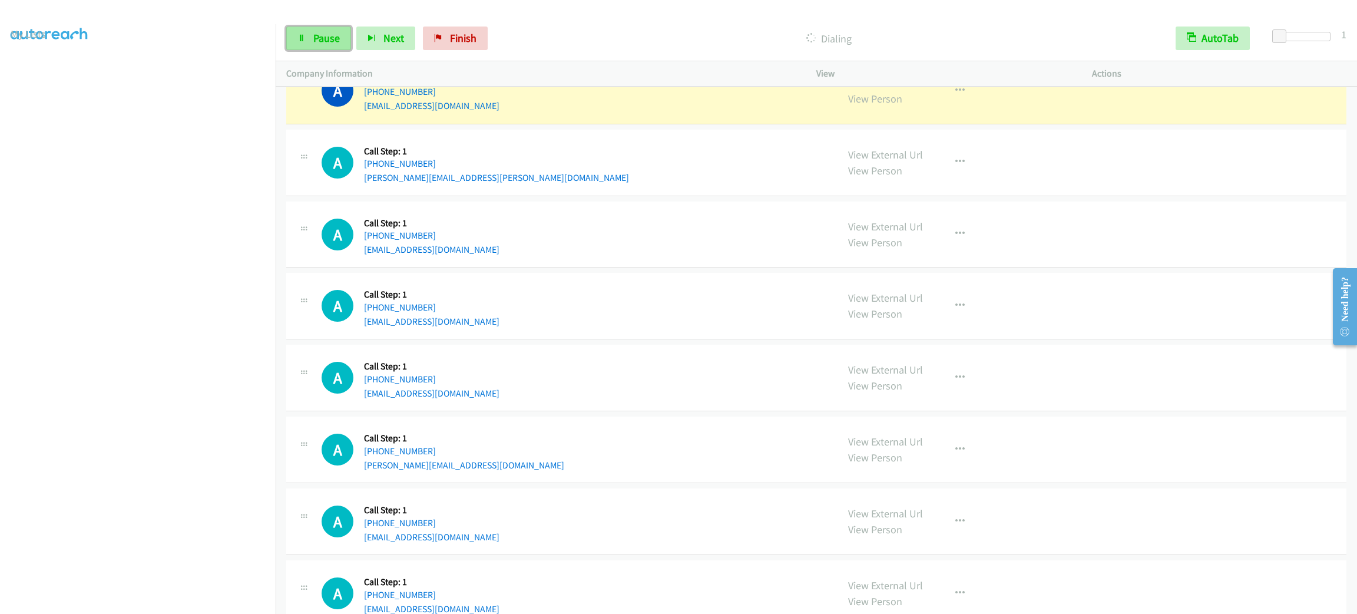
click at [313, 39] on span "Pause" at bounding box center [326, 38] width 27 height 14
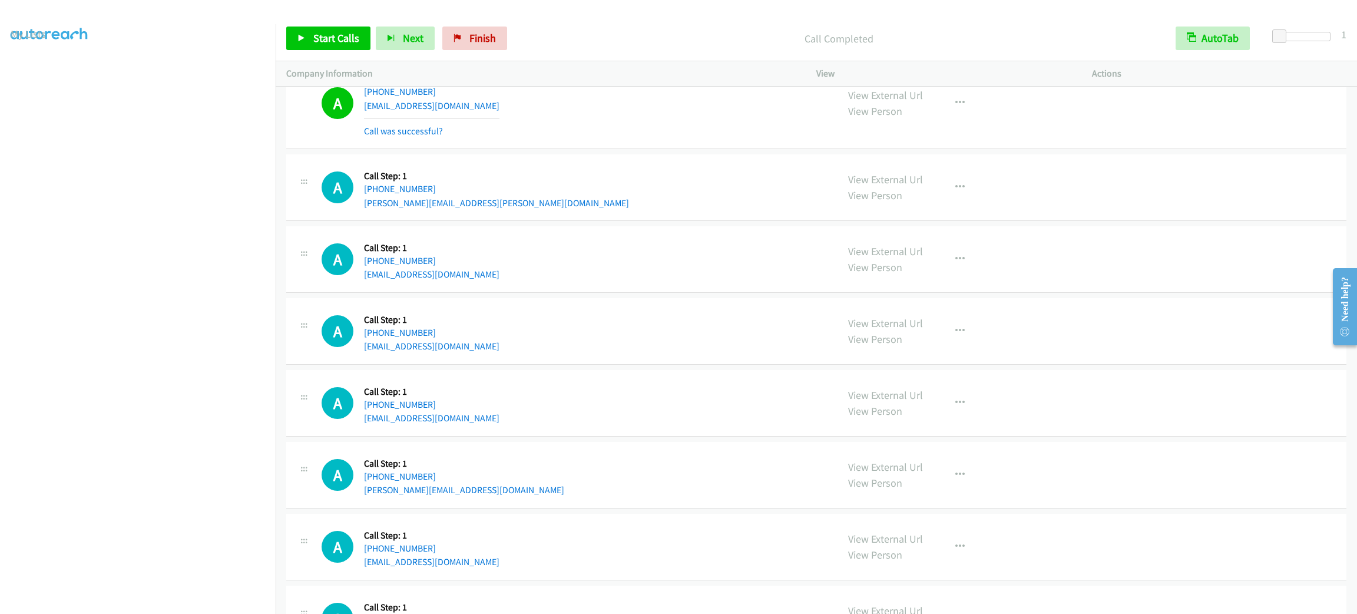
click at [313, 18] on div "Start Calls Pause Next Finish Call Completed AutoTab AutoTab 1" at bounding box center [816, 38] width 1081 height 45
click at [316, 27] on div "Start Calls Pause Next Finish" at bounding box center [399, 39] width 226 height 24
click at [316, 34] on span "Start Calls" at bounding box center [336, 38] width 46 height 14
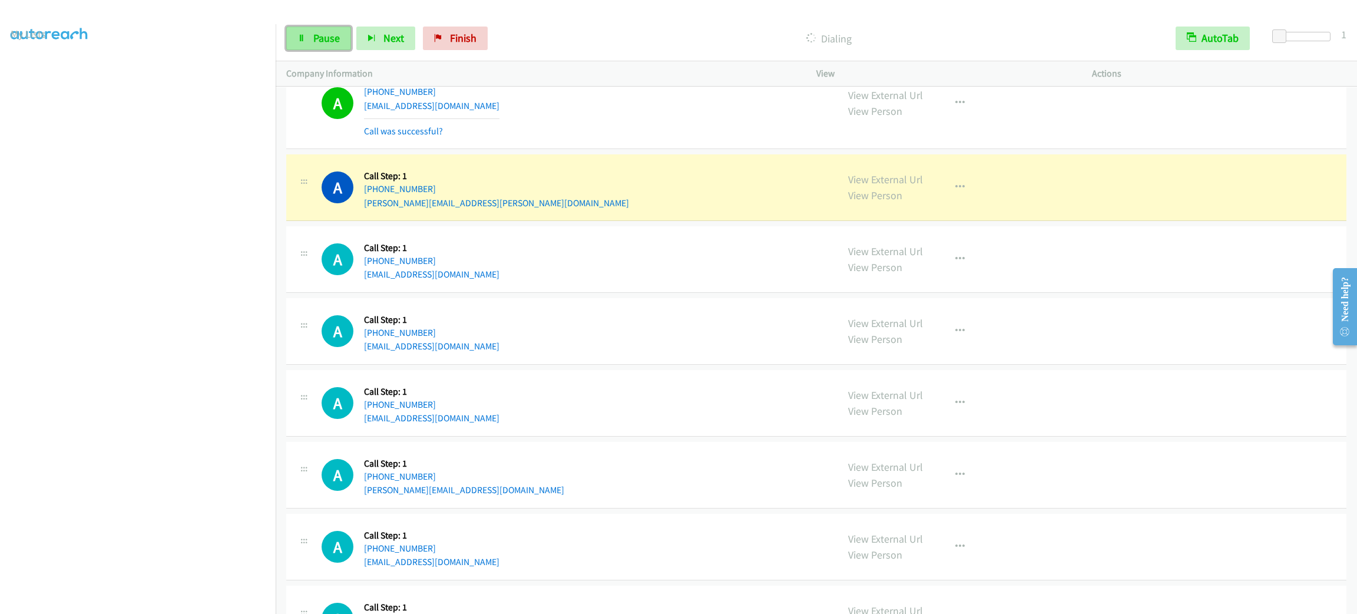
click at [292, 47] on link "Pause" at bounding box center [318, 39] width 65 height 24
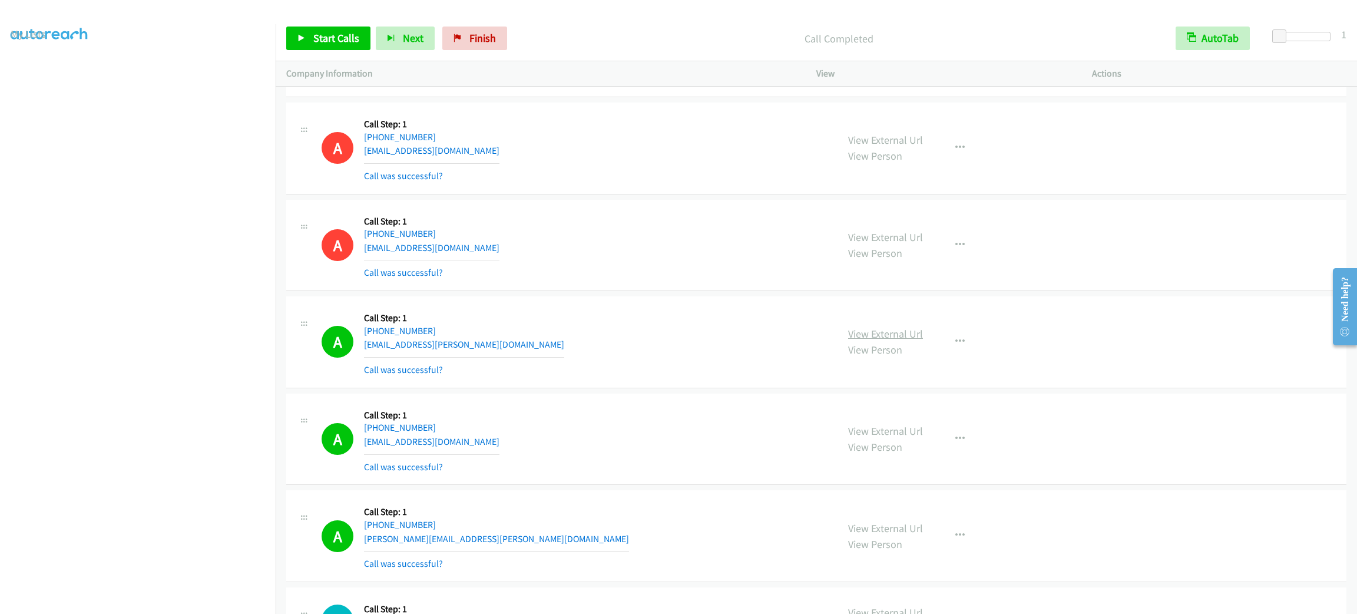
click at [849, 340] on link "View External Url" at bounding box center [885, 334] width 75 height 14
